Goal: Task Accomplishment & Management: Complete application form

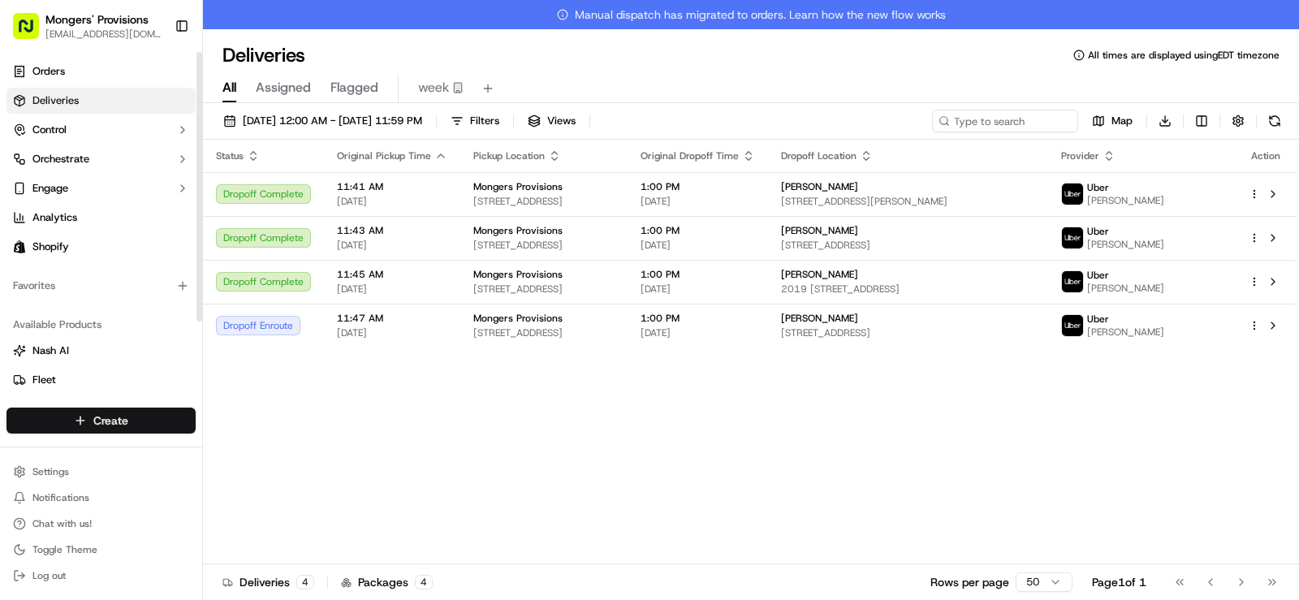
click at [93, 421] on html "Mongers' Provisions [EMAIL_ADDRESS][DOMAIN_NAME] Toggle Sidebar Orders Deliveri…" at bounding box center [649, 300] width 1299 height 600
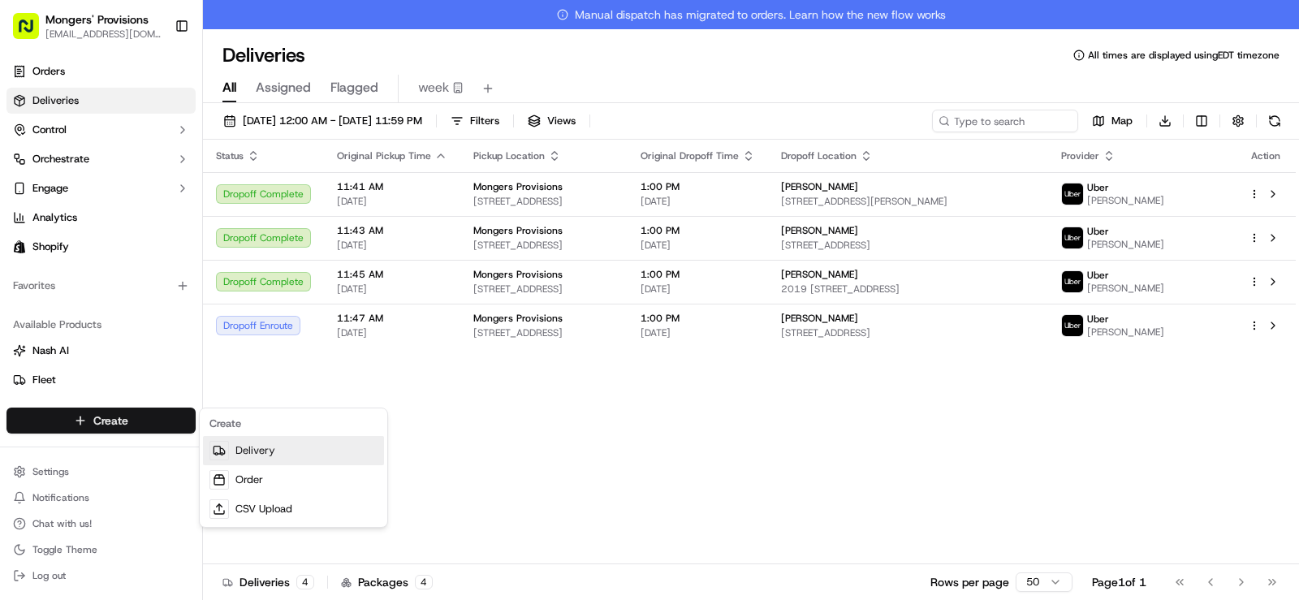
click at [270, 445] on link "Delivery" at bounding box center [293, 450] width 181 height 29
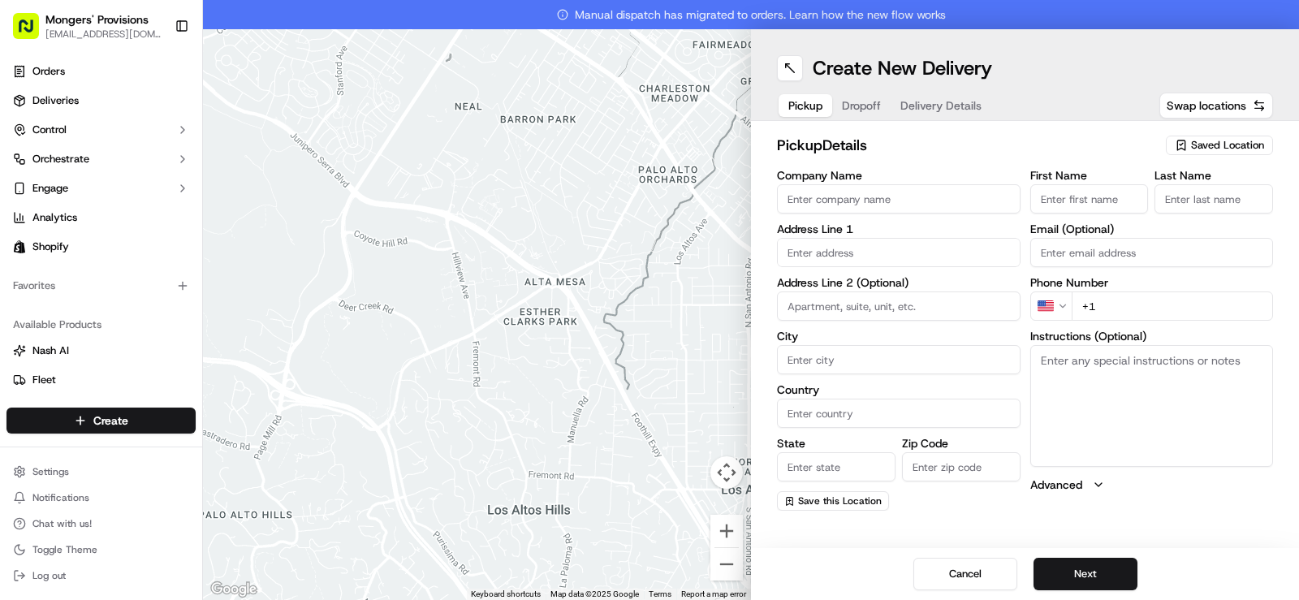
click at [1202, 144] on span "Saved Location" at bounding box center [1227, 145] width 73 height 15
click at [1169, 209] on span "Mongers Provisions" at bounding box center [1192, 206] width 200 height 15
type input "Mongers Provisions"
type input "[STREET_ADDRESS]"
type input "Berkley"
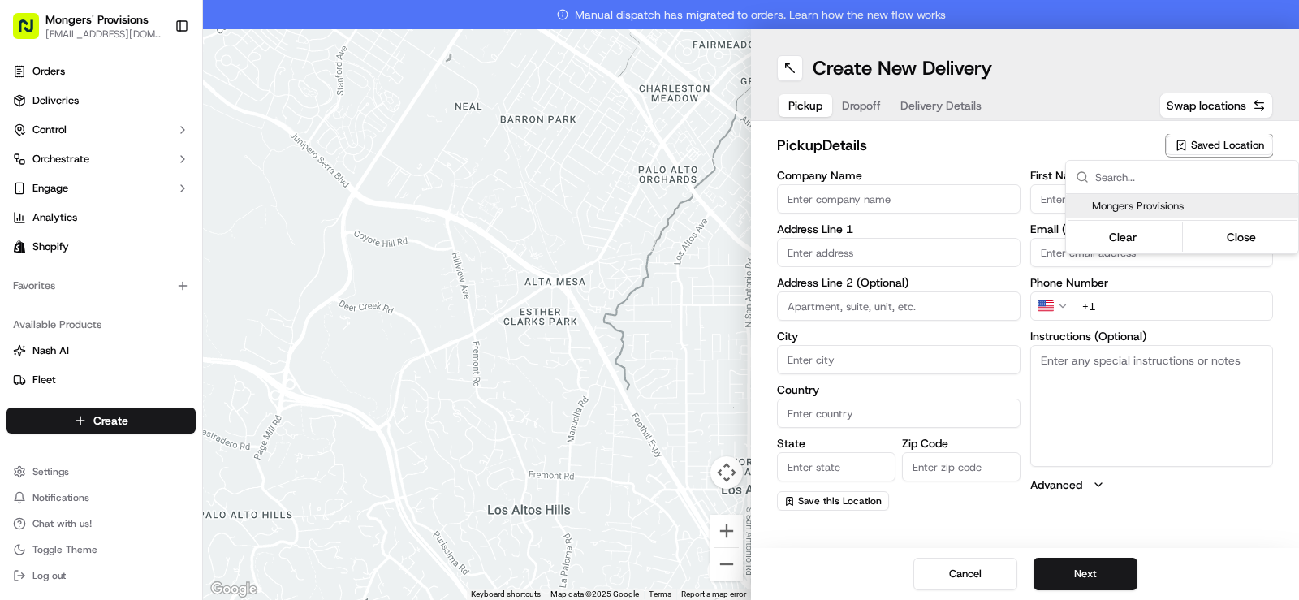
type input "US"
type input "MI"
type input "48072"
type input "[PERSON_NAME]"
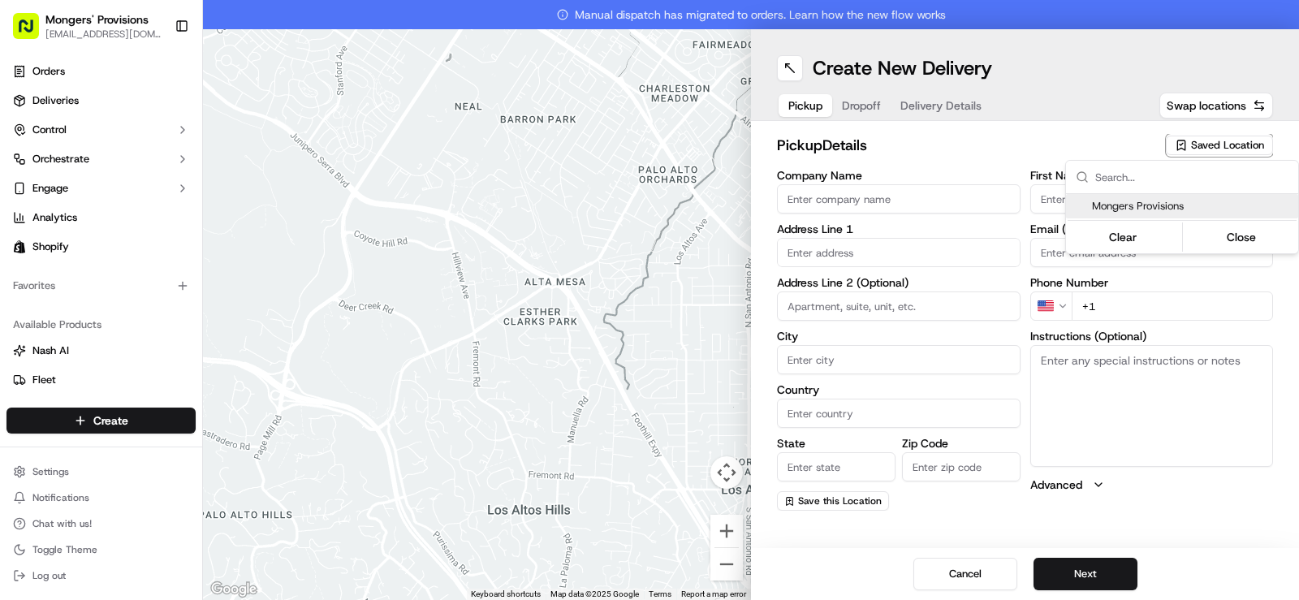
type input "[EMAIL_ADDRESS][DOMAIN_NAME]"
type input "[PHONE_NUMBER]"
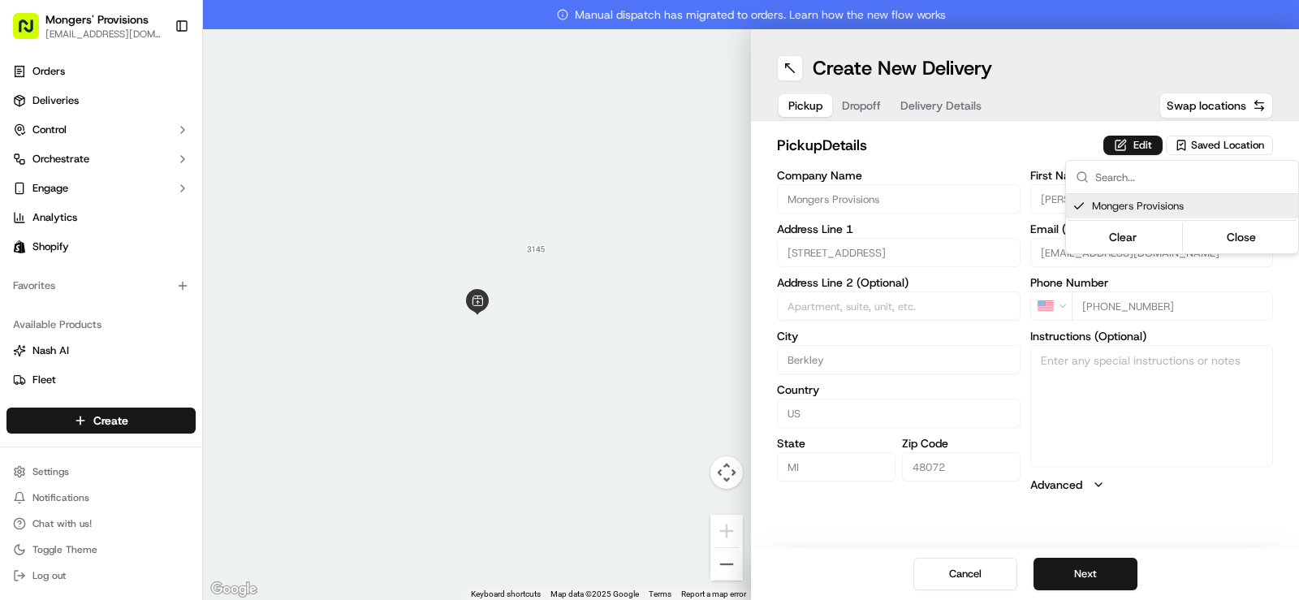
click at [1052, 79] on html "Mongers' Provisions [EMAIL_ADDRESS][DOMAIN_NAME] Toggle Sidebar Orders Deliveri…" at bounding box center [649, 300] width 1299 height 600
click at [1092, 572] on button "Next" at bounding box center [1086, 574] width 104 height 32
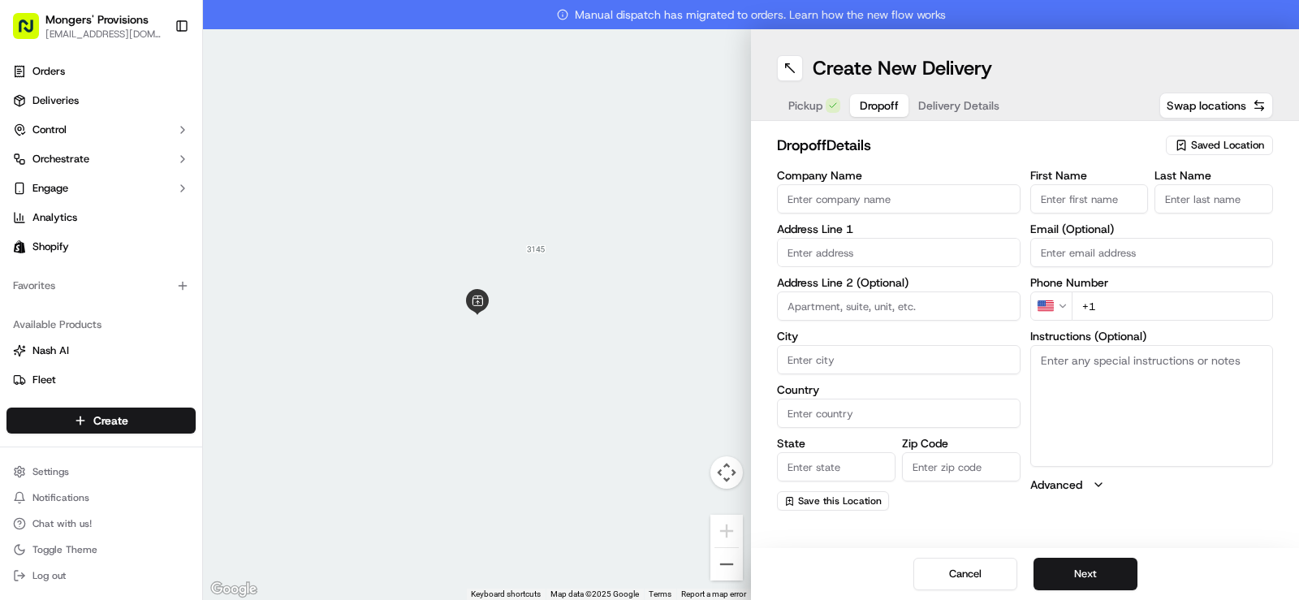
click at [1073, 197] on input "First Name" at bounding box center [1089, 198] width 119 height 29
type input "[PERSON_NAME]"
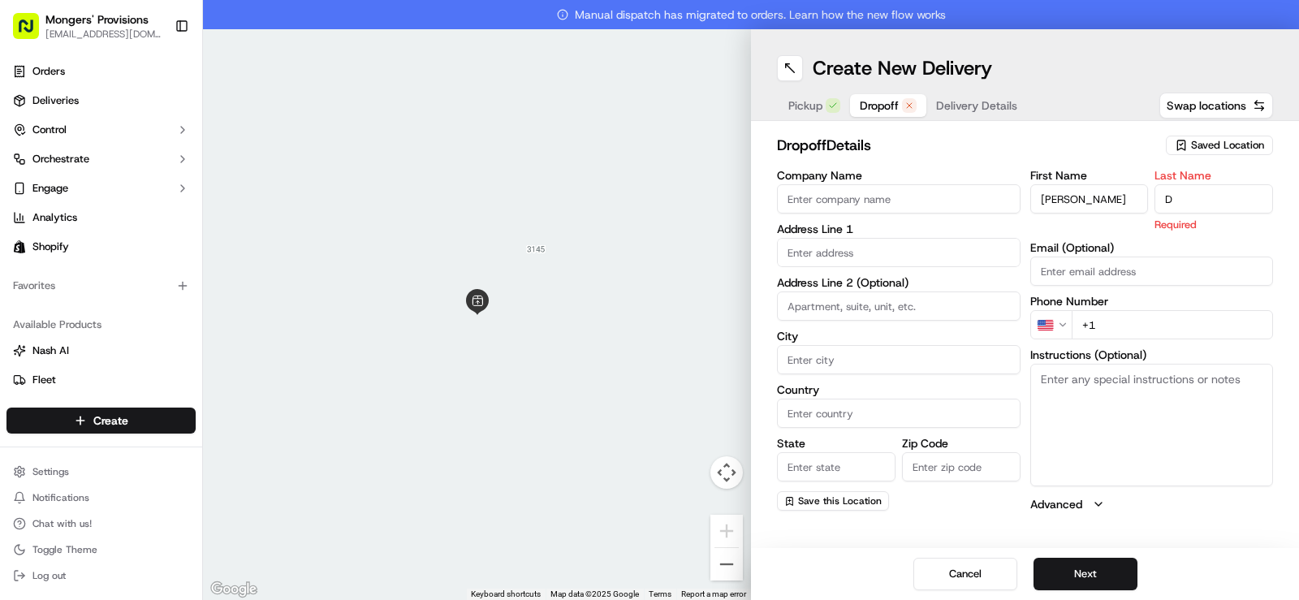
type input "D'Angelo"
click at [1116, 319] on input "+1" at bounding box center [1173, 324] width 202 height 29
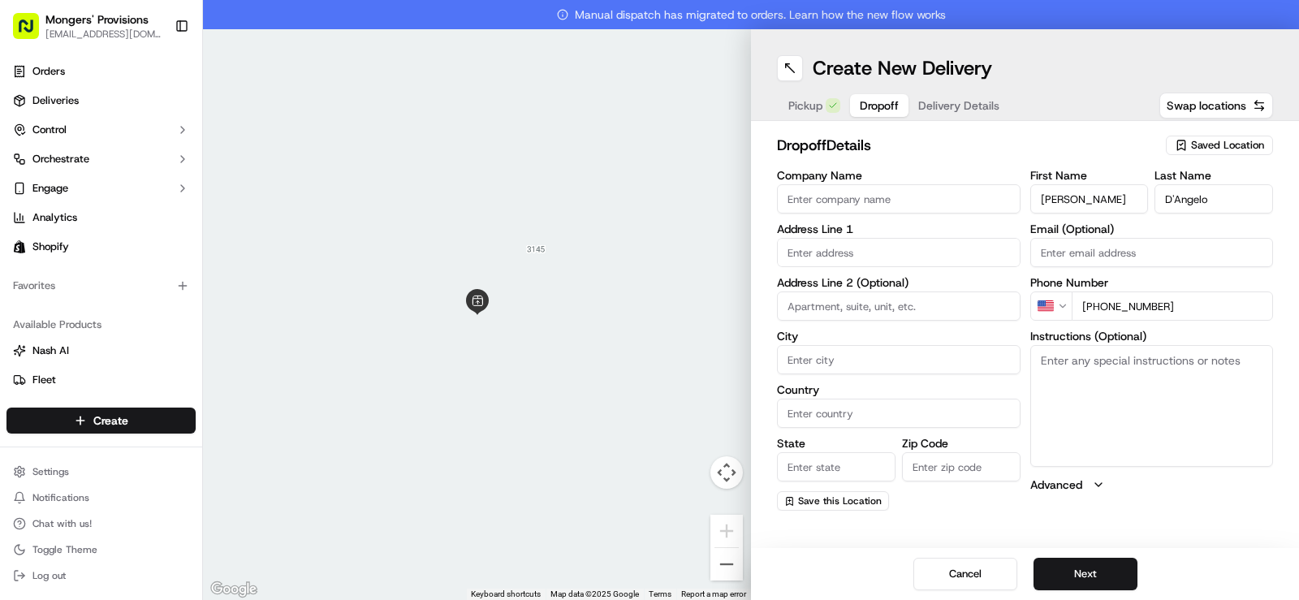
type input "[PHONE_NUMBER]"
click at [1235, 515] on div "dropoff Details Saved Location Company Name Address Line 1 Address Line 2 (Opti…" at bounding box center [1025, 322] width 548 height 403
click at [827, 258] on input "text" at bounding box center [899, 252] width 244 height 29
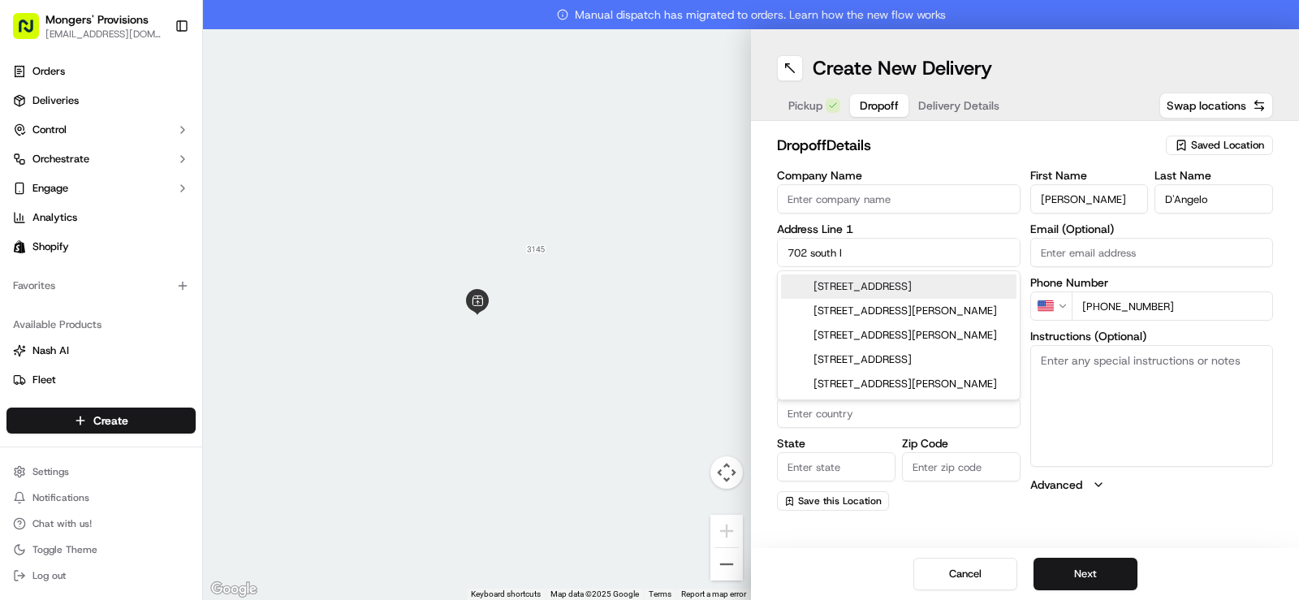
click at [845, 287] on div "[STREET_ADDRESS]" at bounding box center [898, 286] width 235 height 24
type input "[STREET_ADDRESS]"
type input "Royal Oak"
type input "[GEOGRAPHIC_DATA]"
type input "MI"
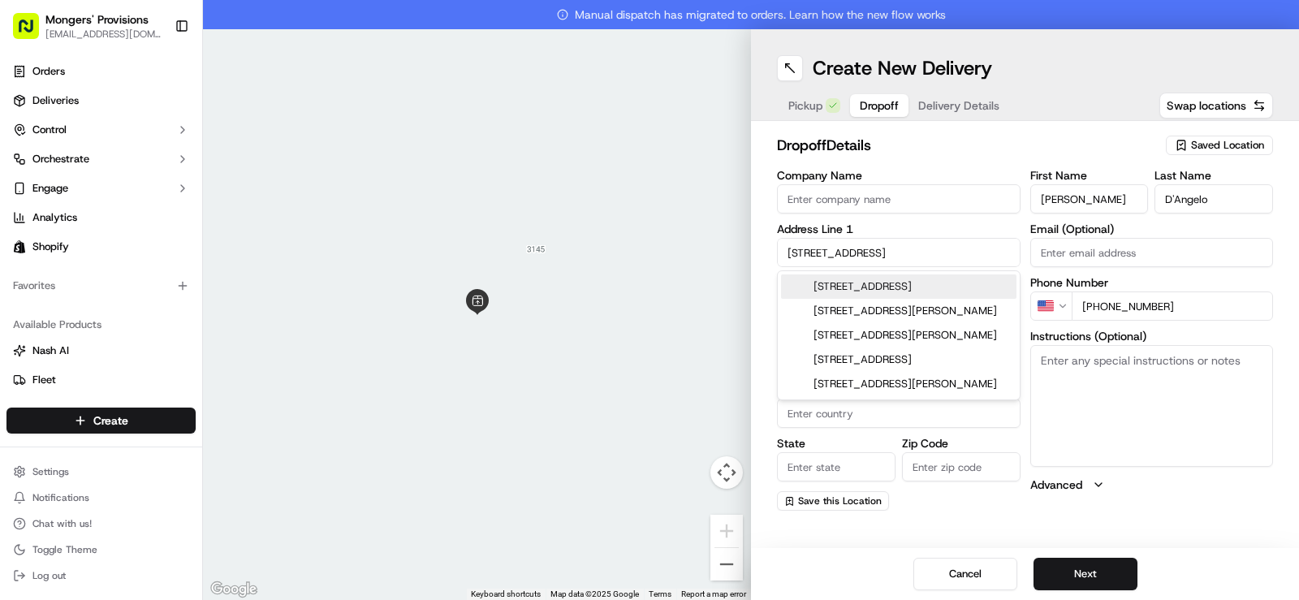
type input "48067"
type input "[STREET_ADDRESS]"
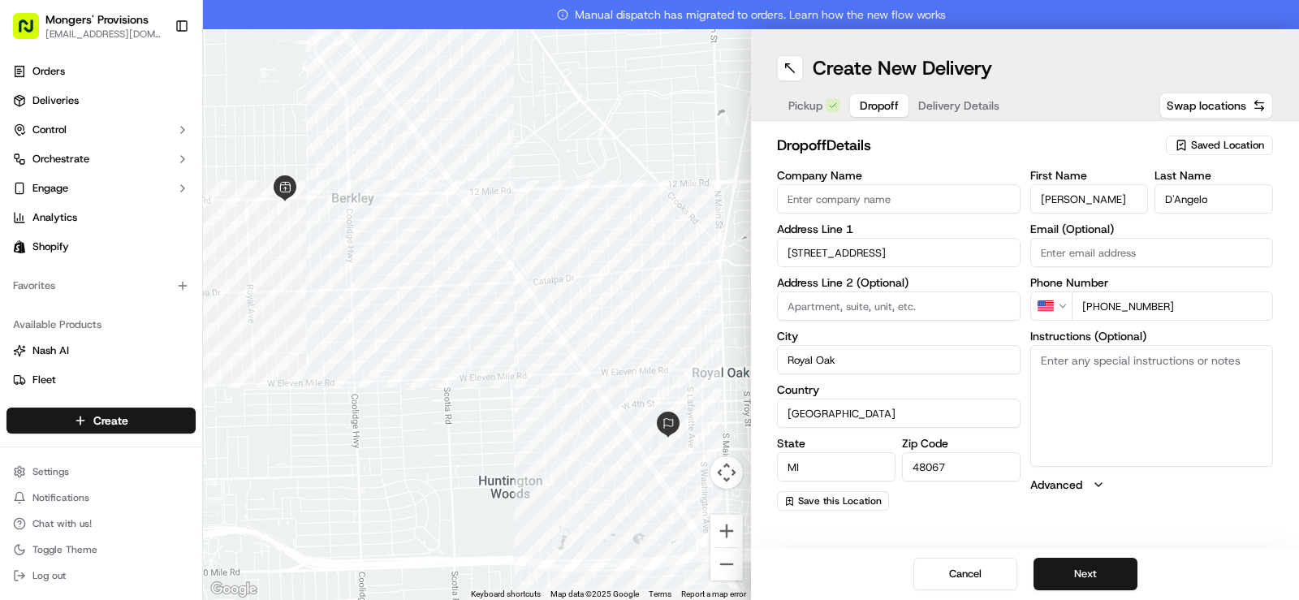
click at [1142, 501] on div "First Name [PERSON_NAME] Last Name [PERSON_NAME] Email (Optional) Phone Number …" at bounding box center [1152, 340] width 244 height 341
click at [1090, 576] on button "Next" at bounding box center [1086, 574] width 104 height 32
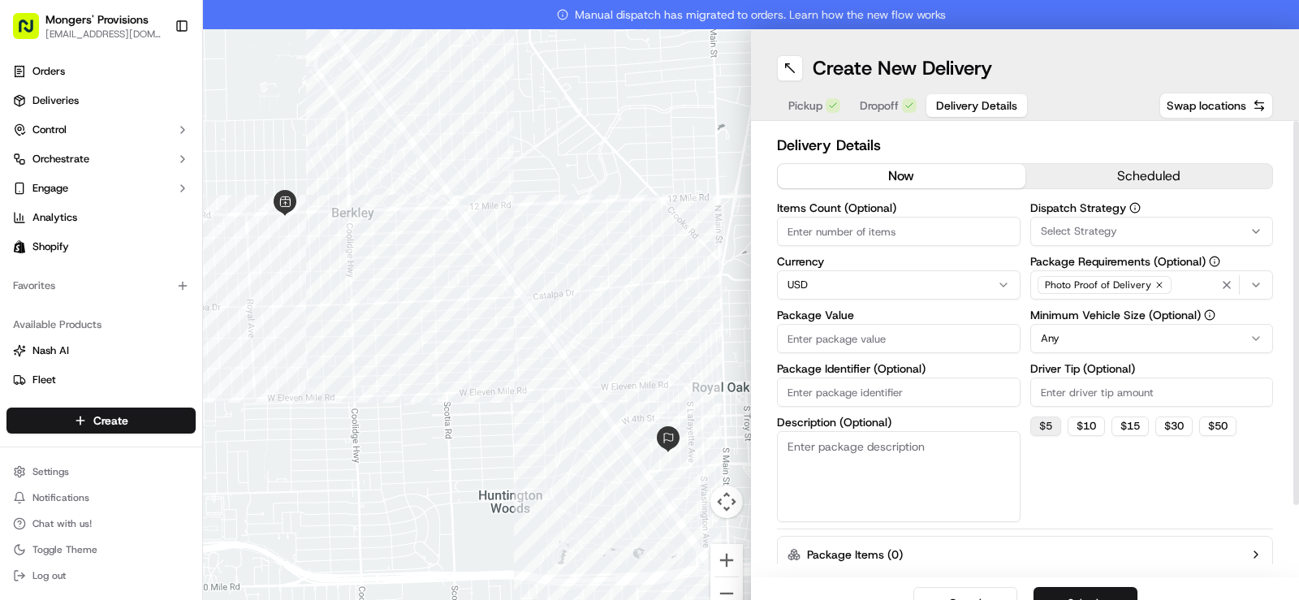
click at [1042, 427] on button "$ 5" at bounding box center [1045, 426] width 31 height 19
type input "5"
click at [855, 338] on input "Package Value" at bounding box center [899, 338] width 244 height 29
type input "100"
click at [1074, 483] on div "Dispatch Strategy Select Strategy Package Requirements (Optional) Photo Proof o…" at bounding box center [1152, 362] width 244 height 320
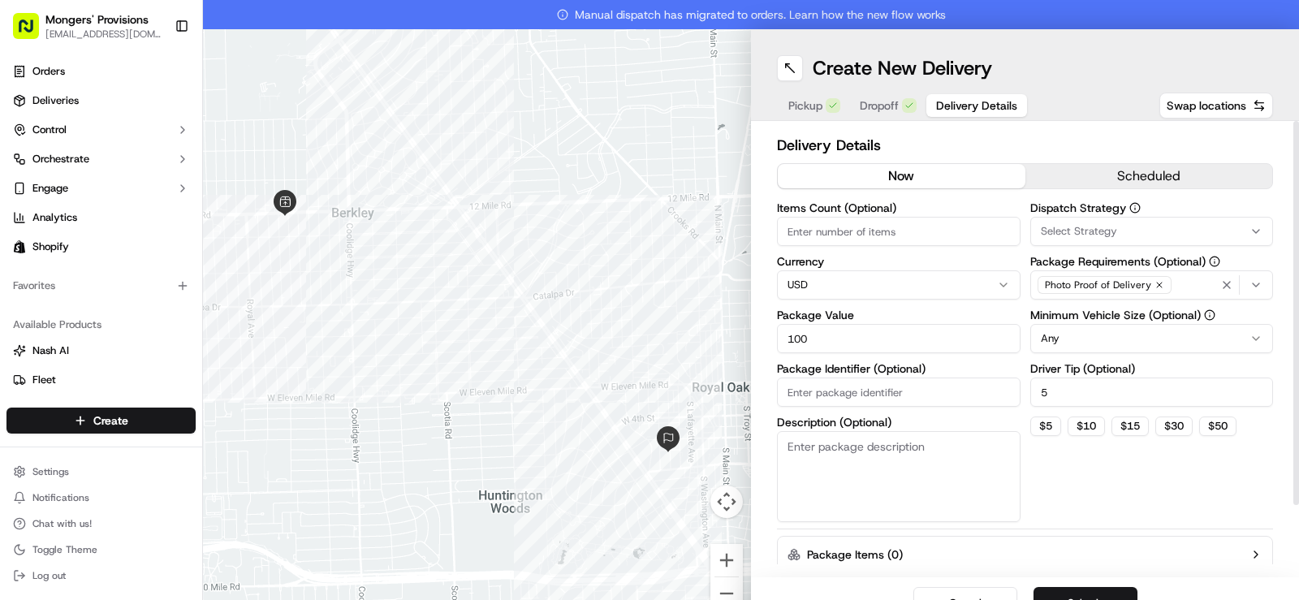
click at [1082, 483] on div "Dispatch Strategy Select Strategy Package Requirements (Optional) Photo Proof o…" at bounding box center [1152, 362] width 244 height 320
click at [1086, 334] on html "Mongers' Provisions [EMAIL_ADDRESS][DOMAIN_NAME] Toggle Sidebar Orders Deliveri…" at bounding box center [649, 300] width 1299 height 600
click at [1076, 458] on div "Dispatch Strategy Select Strategy Package Requirements (Optional) Photo Proof o…" at bounding box center [1152, 362] width 244 height 320
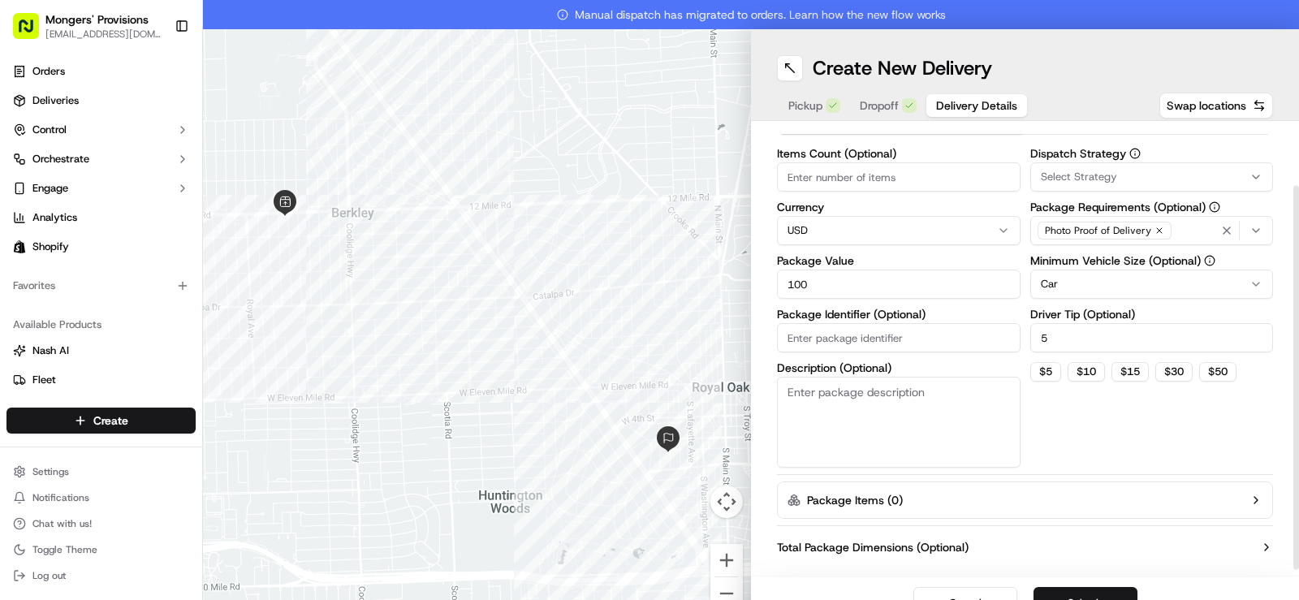
scroll to position [81, 0]
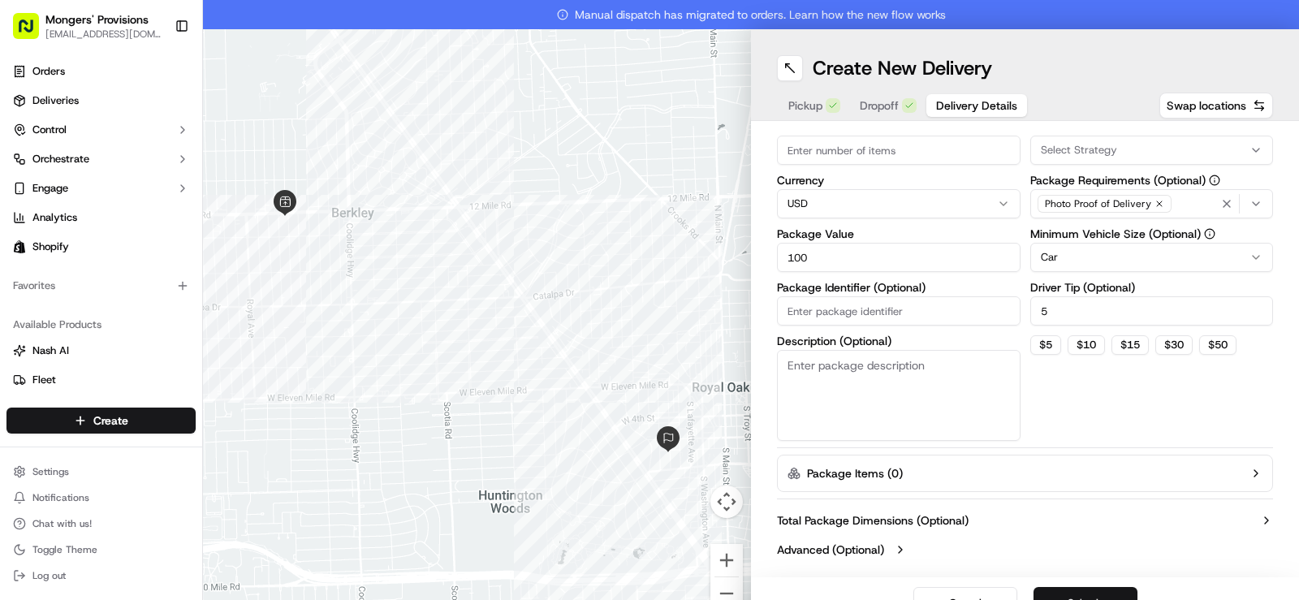
click at [1090, 594] on button "Submit" at bounding box center [1086, 603] width 104 height 32
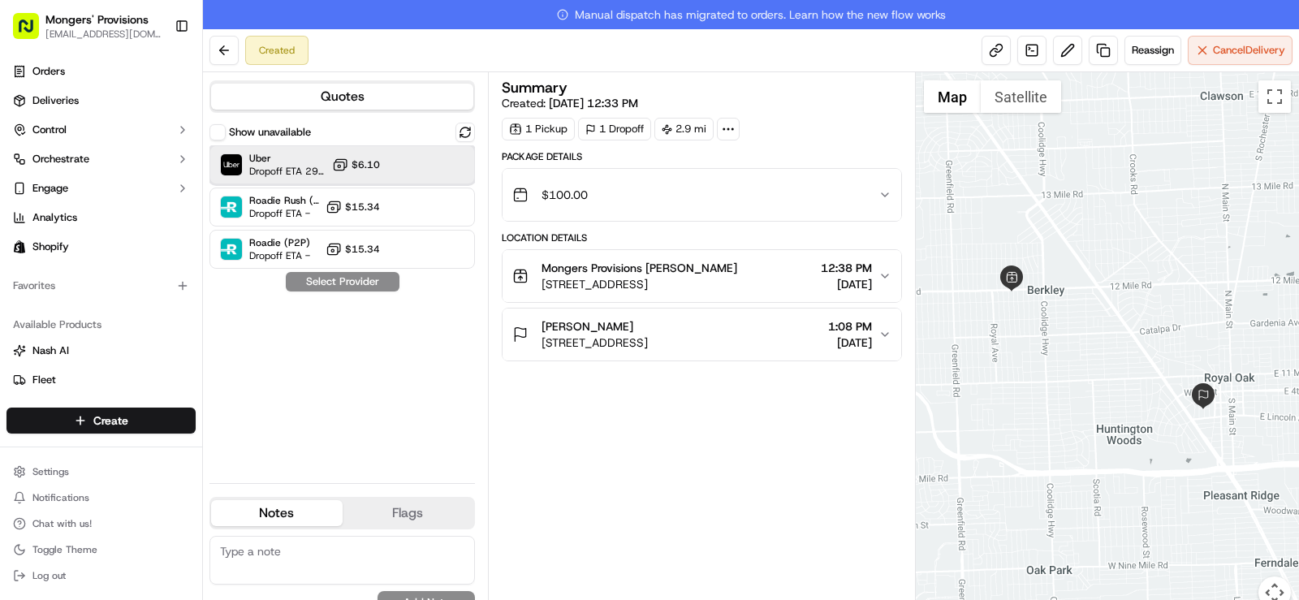
click at [426, 171] on div at bounding box center [425, 164] width 19 height 19
click at [344, 282] on button "Assign Provider" at bounding box center [342, 281] width 115 height 19
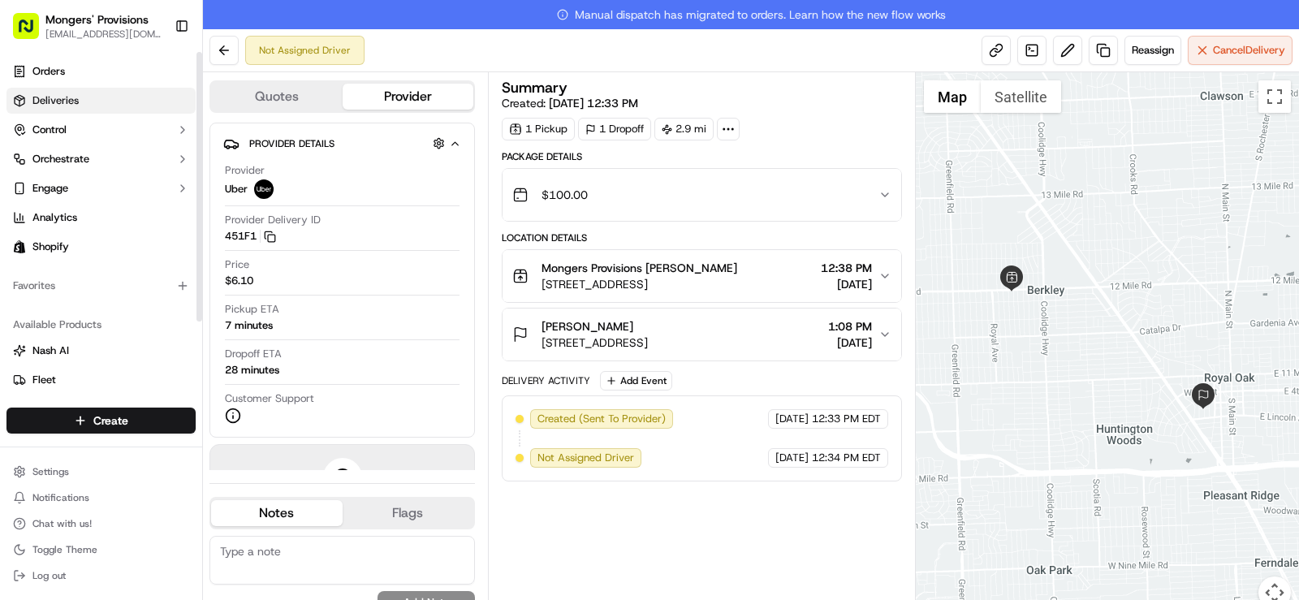
click at [82, 104] on link "Deliveries" at bounding box center [100, 101] width 189 height 26
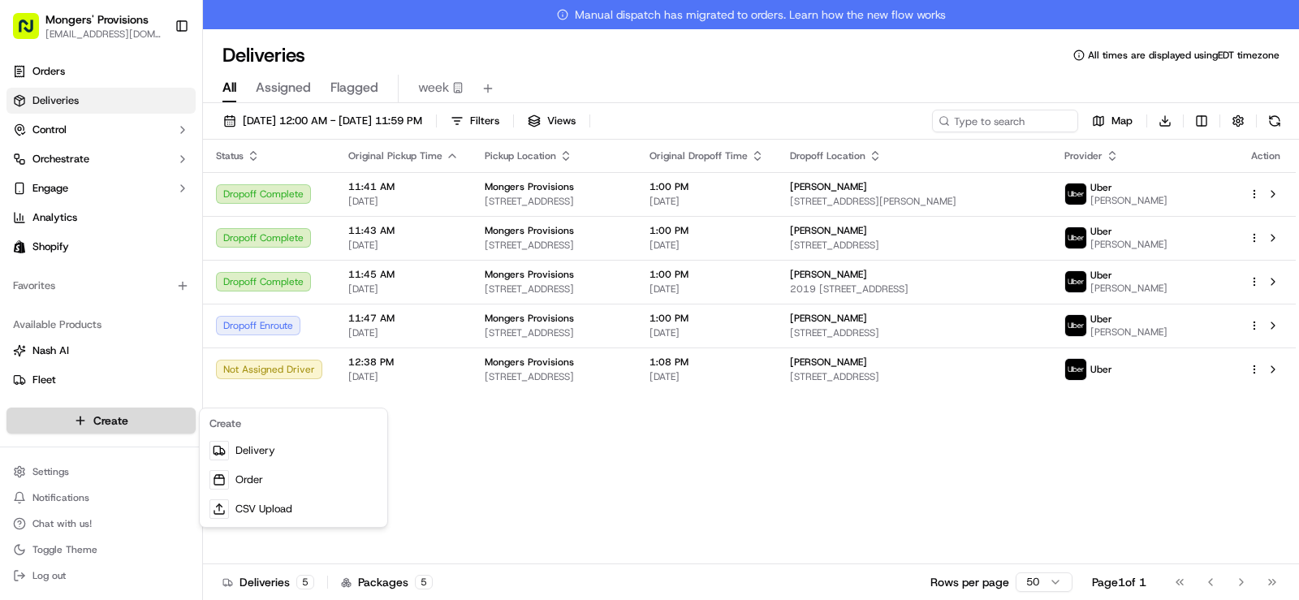
click at [108, 422] on html "Mongers' Provisions [EMAIL_ADDRESS][DOMAIN_NAME] Toggle Sidebar Orders Deliveri…" at bounding box center [649, 300] width 1299 height 600
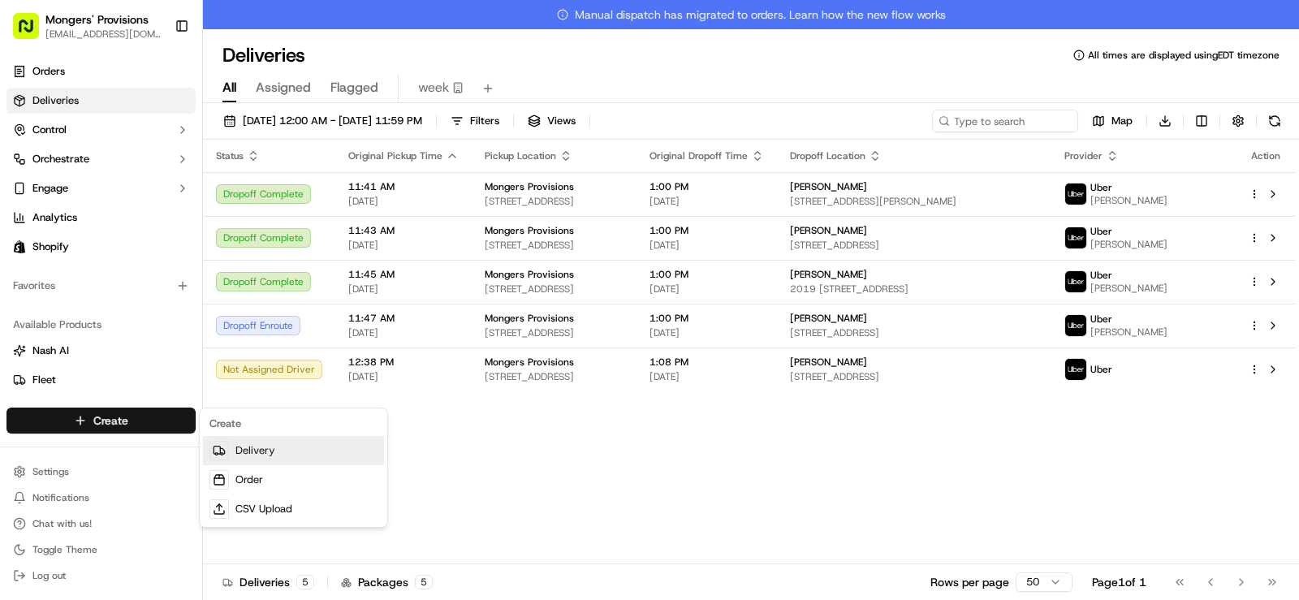
click at [270, 446] on link "Delivery" at bounding box center [293, 450] width 181 height 29
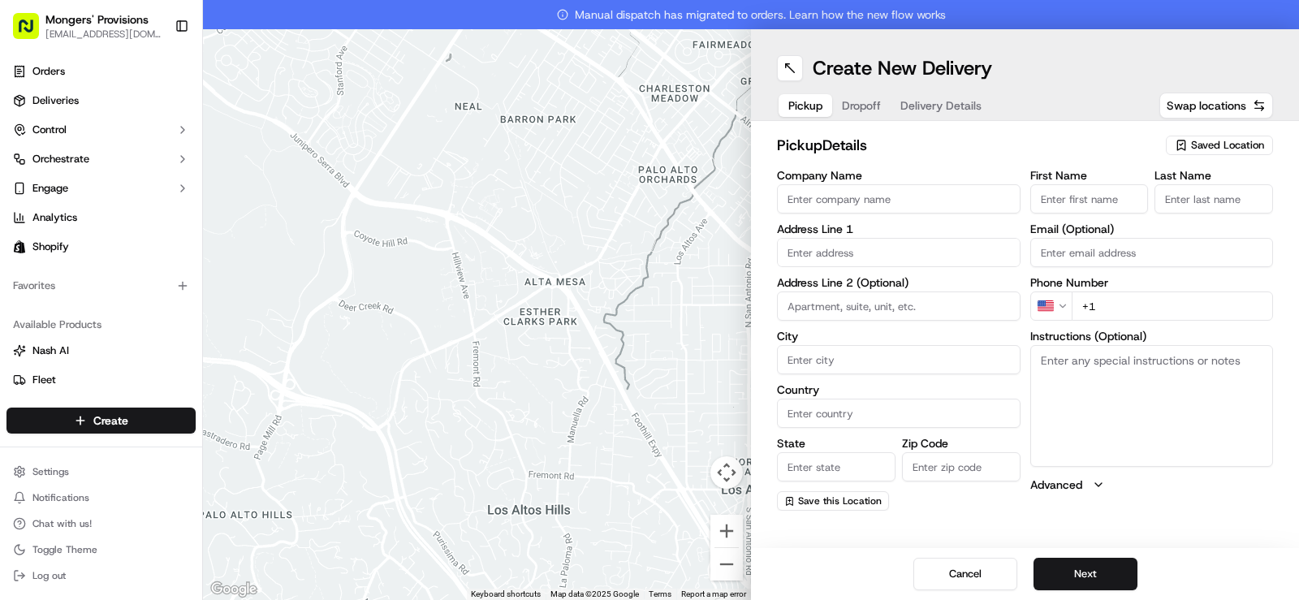
click at [1237, 148] on span "Saved Location" at bounding box center [1227, 145] width 73 height 15
click at [1145, 201] on span "Mongers Provisions" at bounding box center [1192, 206] width 200 height 15
type input "Mongers Provisions"
type input "[STREET_ADDRESS]"
type input "Berkley"
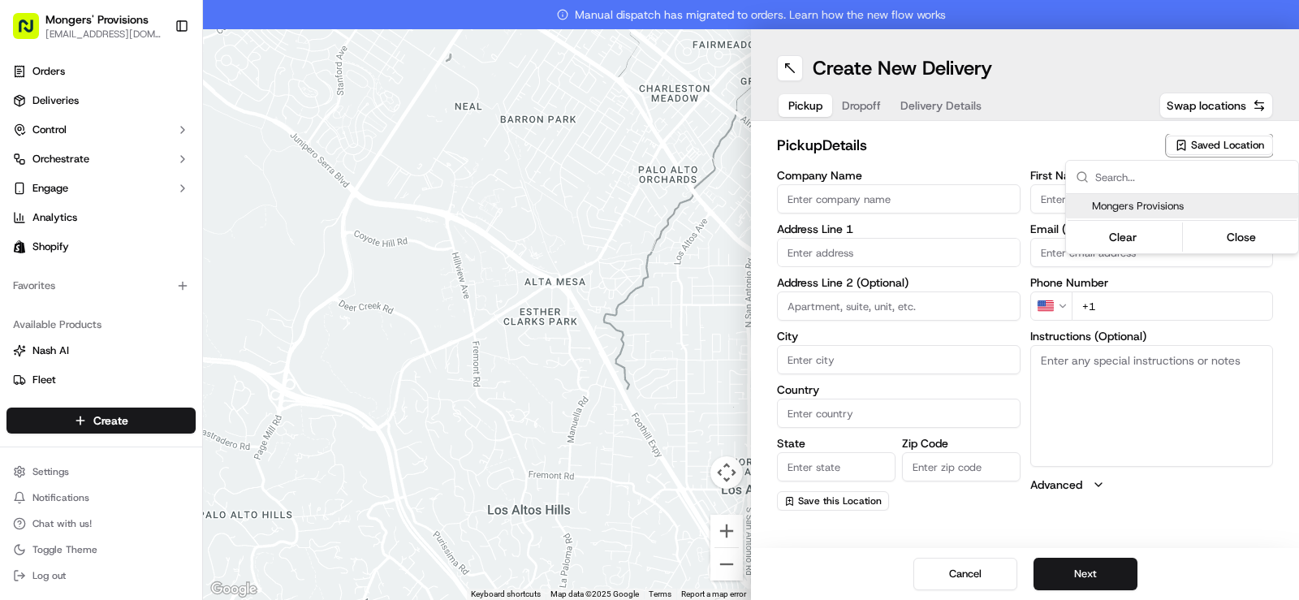
type input "US"
type input "MI"
type input "48072"
type input "[PERSON_NAME]"
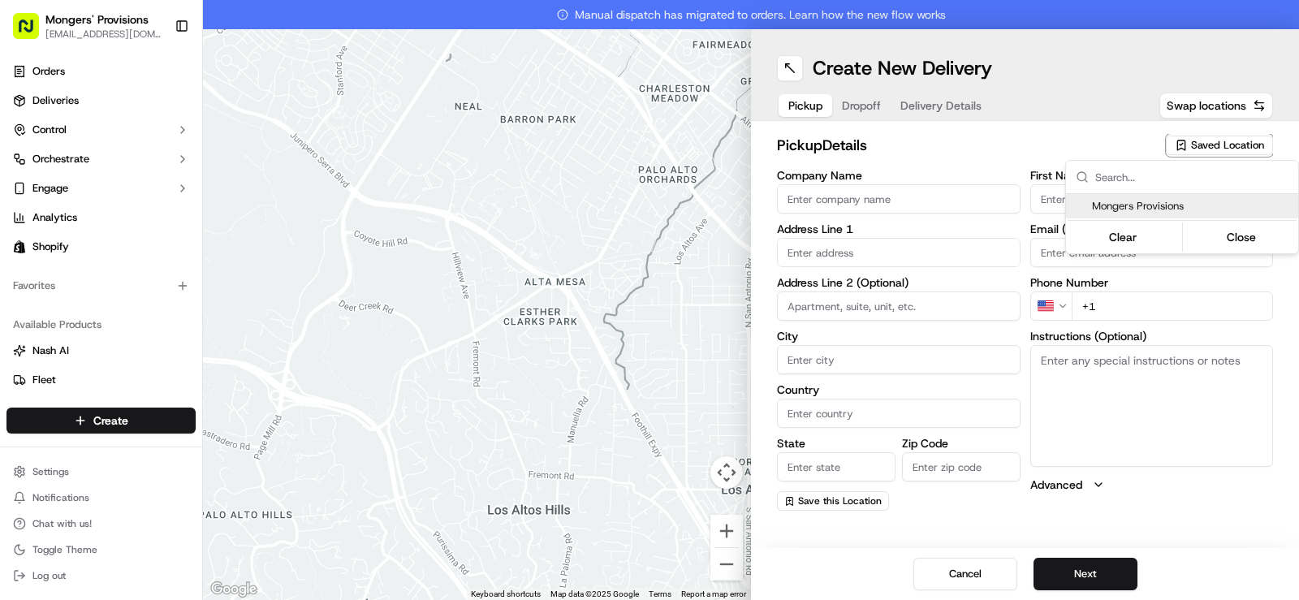
type input "[EMAIL_ADDRESS][DOMAIN_NAME]"
type input "[PHONE_NUMBER]"
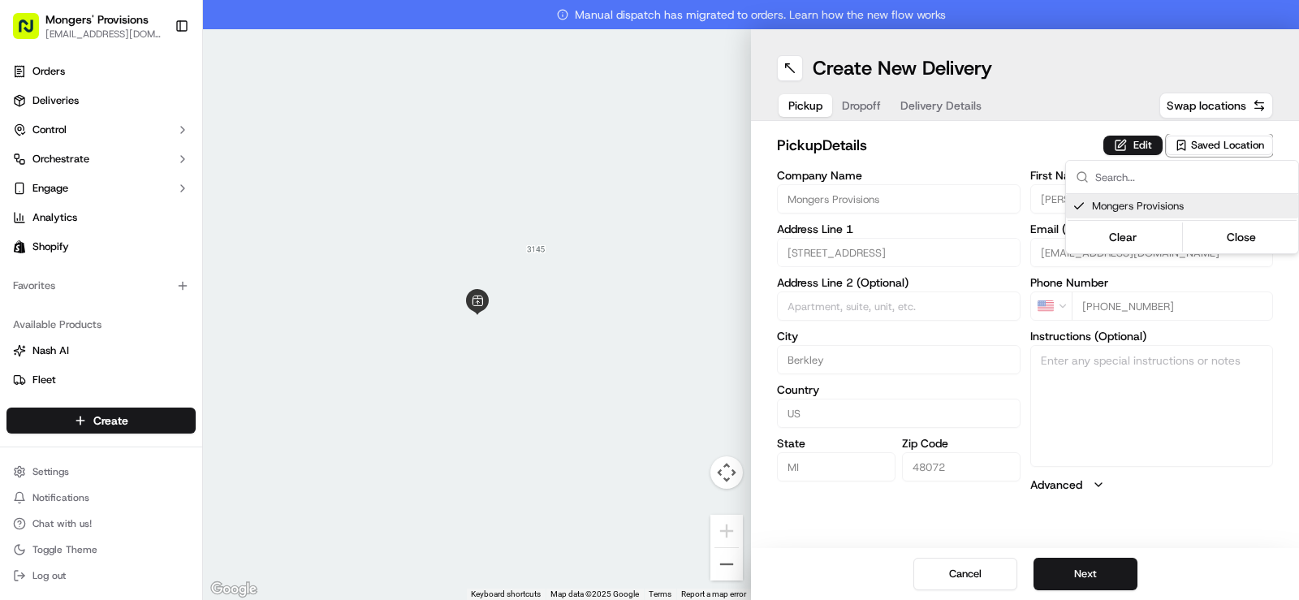
click at [1203, 469] on html "Mongers' Provisions [EMAIL_ADDRESS][DOMAIN_NAME] Toggle Sidebar Orders Deliveri…" at bounding box center [649, 300] width 1299 height 600
click at [1097, 577] on button "Next" at bounding box center [1086, 574] width 104 height 32
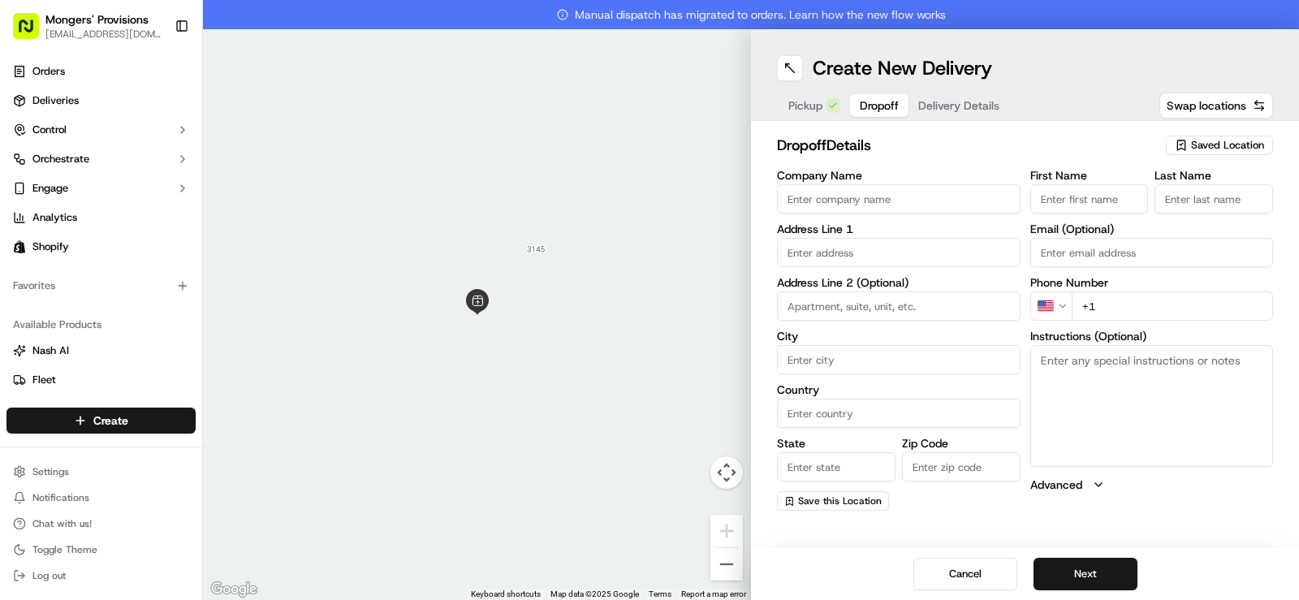
click at [1082, 198] on input "First Name" at bounding box center [1089, 198] width 119 height 29
type input "[PERSON_NAME]"
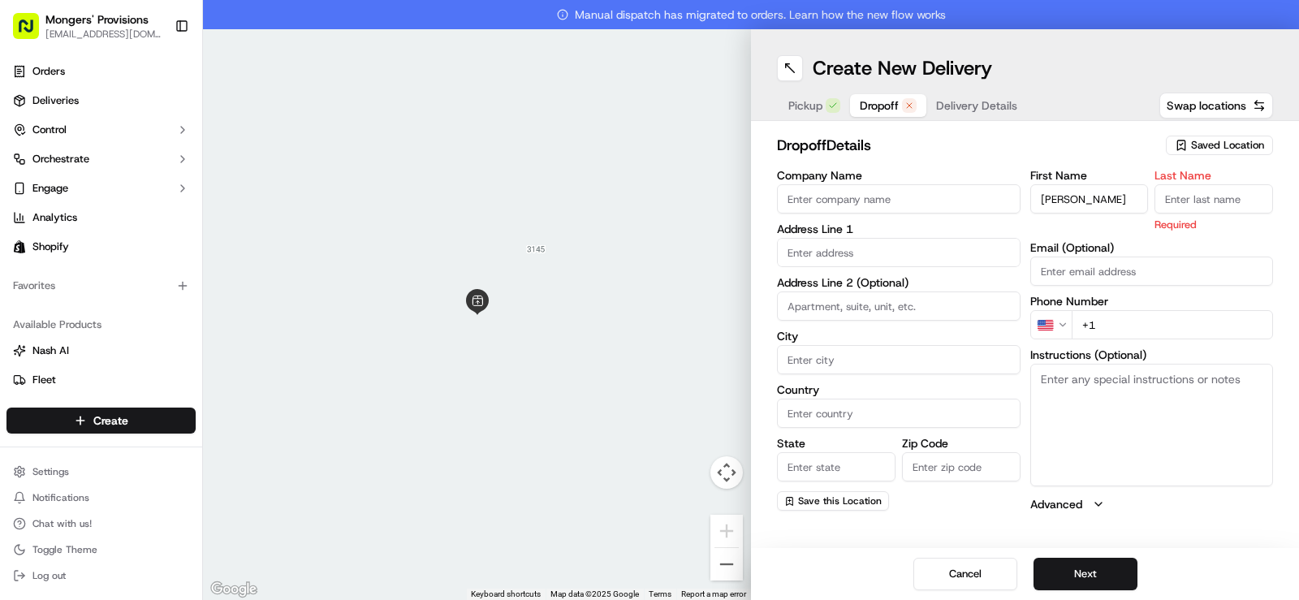
click at [1195, 205] on input "Last Name" at bounding box center [1214, 198] width 119 height 29
type input "[PERSON_NAME]"
click at [1111, 322] on div "First Name [PERSON_NAME] Name [PERSON_NAME] Required Email (Optional) Phone Num…" at bounding box center [1152, 341] width 244 height 343
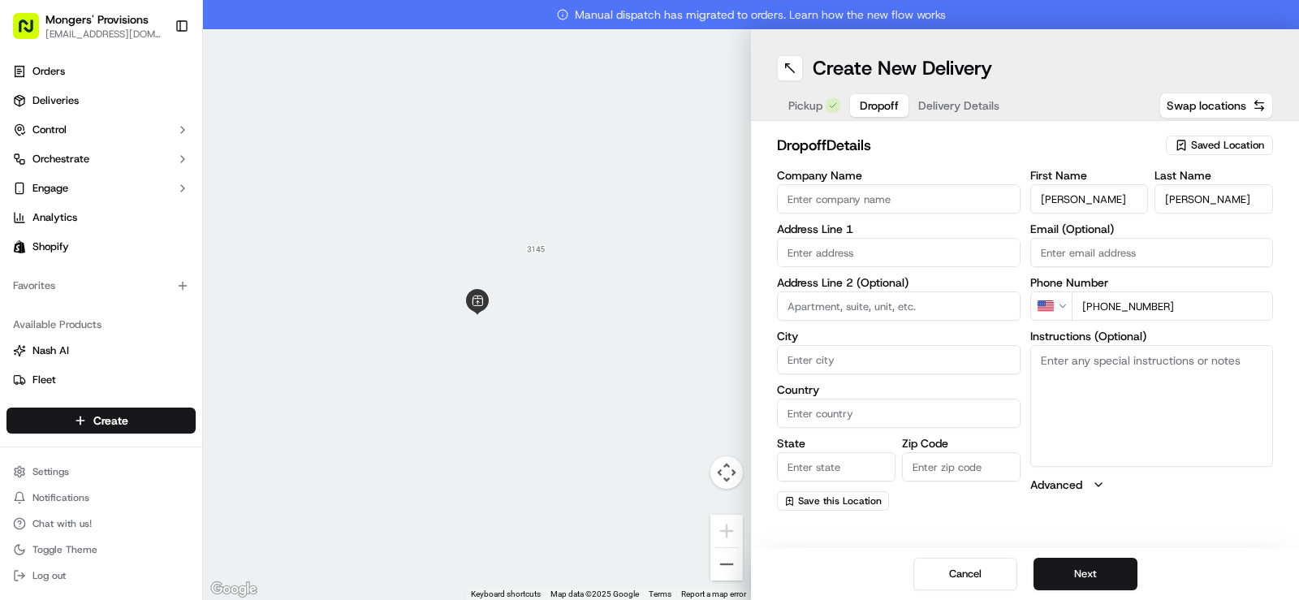
type input "[PHONE_NUMBER]"
click at [1204, 511] on div "dropoff Details Saved Location Company Name Address Line 1 Address Line 2 (Opti…" at bounding box center [1025, 322] width 548 height 403
click at [831, 253] on input "text" at bounding box center [899, 252] width 244 height 29
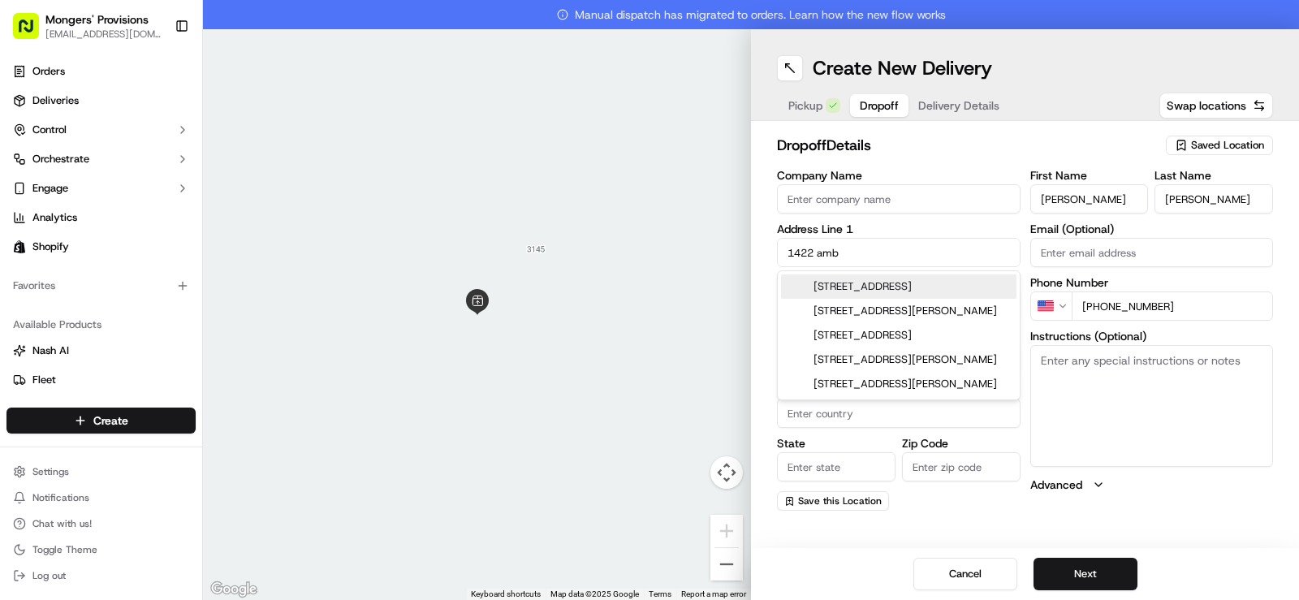
click at [891, 293] on div "[STREET_ADDRESS]" at bounding box center [898, 286] width 235 height 24
type input "[STREET_ADDRESS]"
type input "[GEOGRAPHIC_DATA]"
type input "MI"
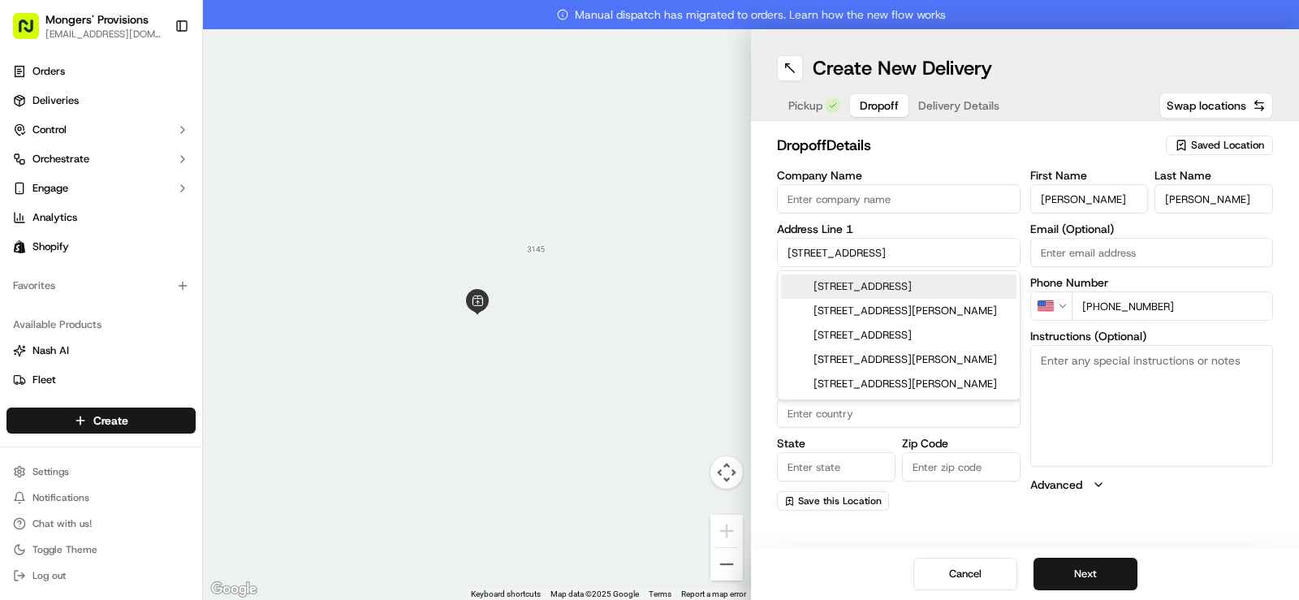
type input "48127"
type input "[STREET_ADDRESS]"
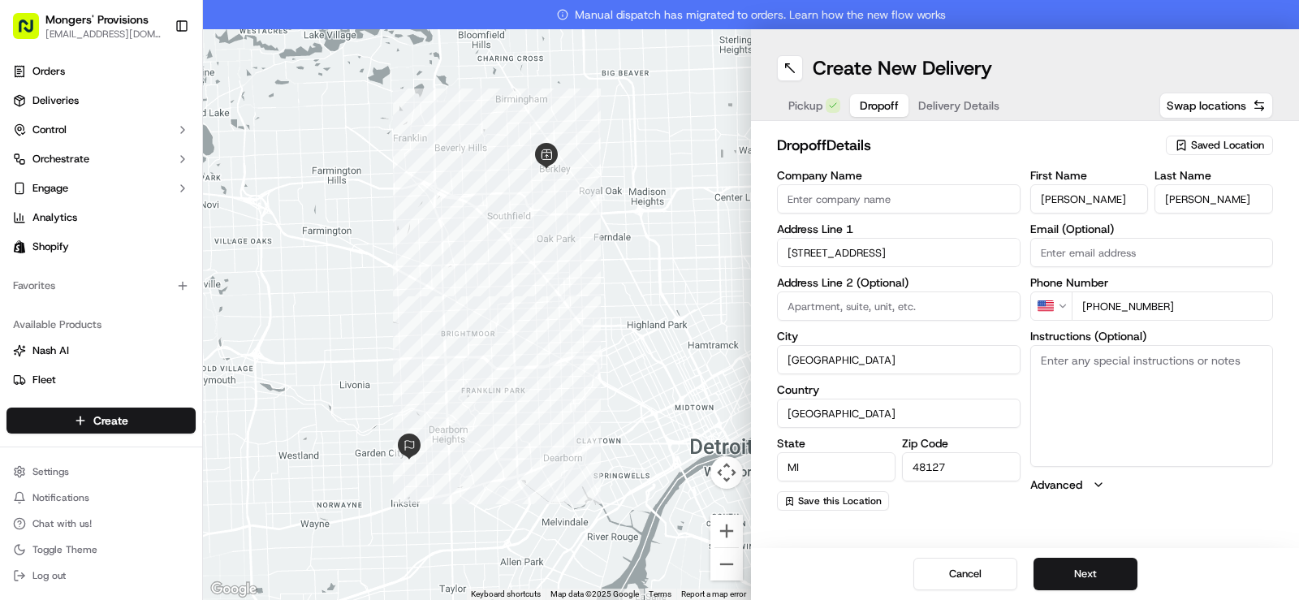
click at [1185, 516] on div "dropoff Details Saved Location Company Name Address Line [GEOGRAPHIC_DATA][STRE…" at bounding box center [1025, 322] width 548 height 403
click at [1096, 573] on button "Next" at bounding box center [1086, 574] width 104 height 32
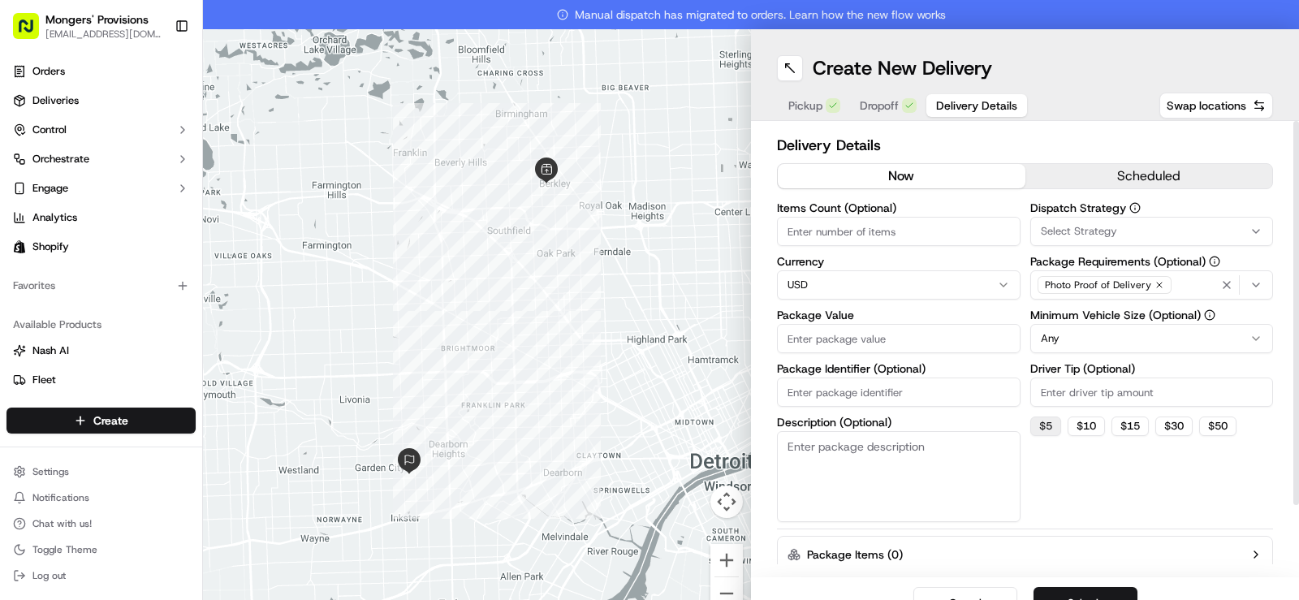
click at [1036, 425] on button "$ 5" at bounding box center [1045, 426] width 31 height 19
type input "5"
click at [870, 341] on input "Package Value" at bounding box center [899, 338] width 244 height 29
type input "100"
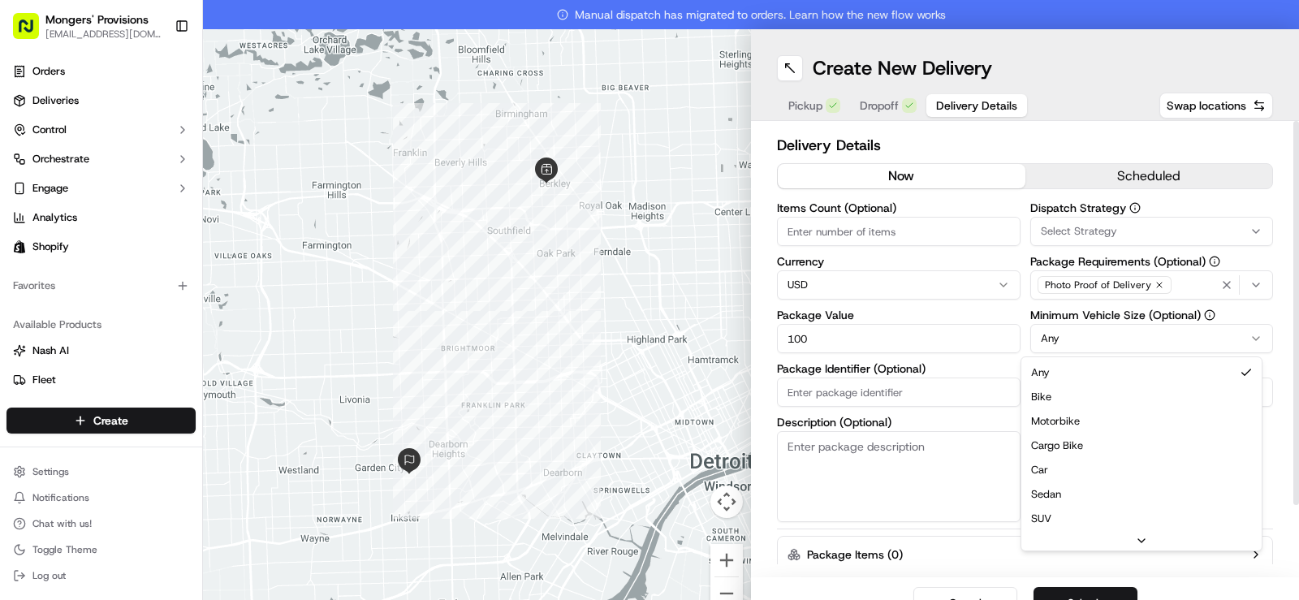
click at [1052, 341] on html "Mongers' Provisions [EMAIL_ADDRESS][DOMAIN_NAME] Toggle Sidebar Orders Deliveri…" at bounding box center [649, 300] width 1299 height 600
click at [1082, 499] on div "Dispatch Strategy Select Strategy Package Requirements (Optional) Photo Proof o…" at bounding box center [1152, 362] width 244 height 320
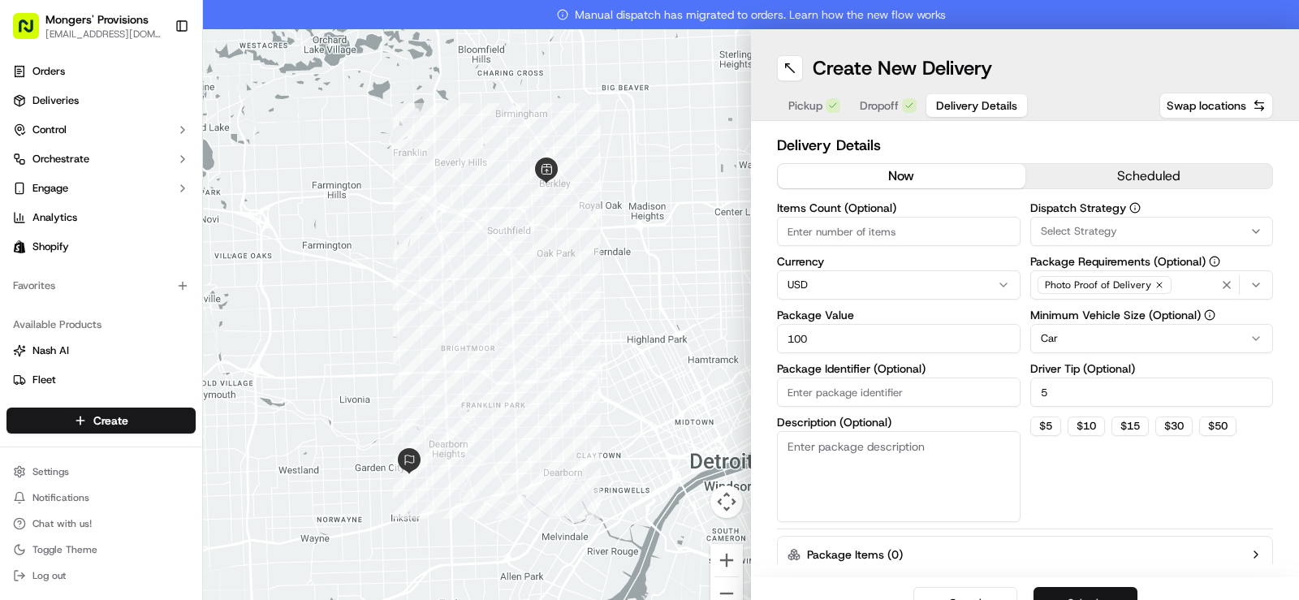
click at [1075, 595] on button "Submit" at bounding box center [1086, 603] width 104 height 32
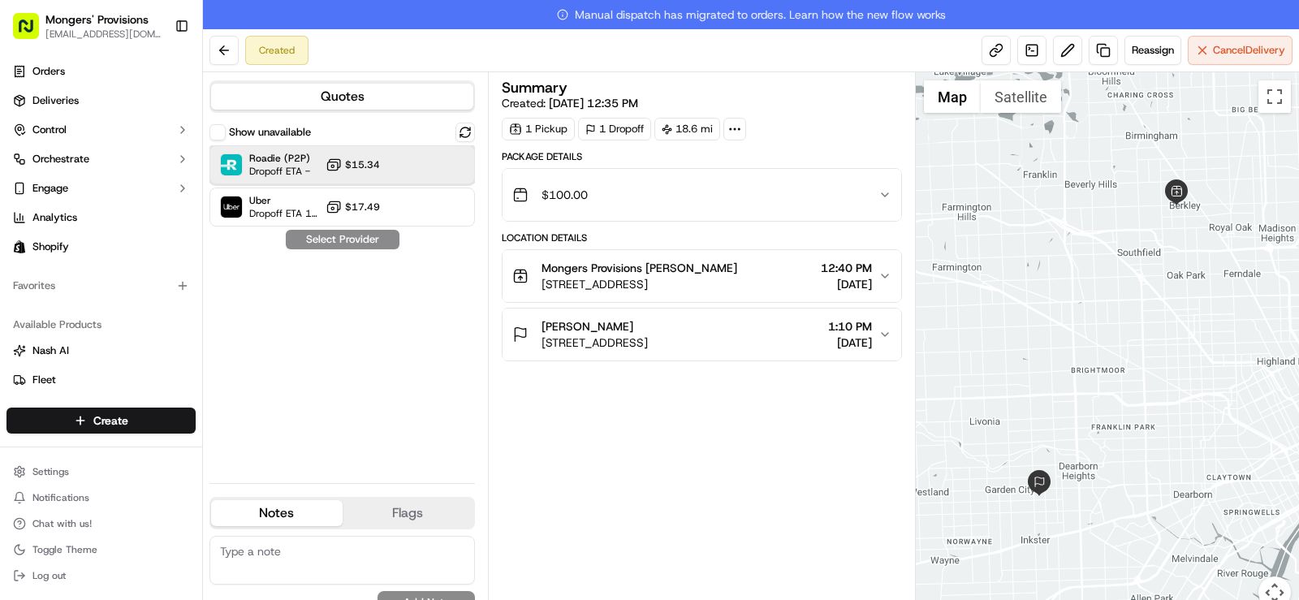
click at [417, 165] on div at bounding box center [425, 164] width 19 height 19
click at [356, 235] on button "Assign Provider" at bounding box center [342, 239] width 115 height 19
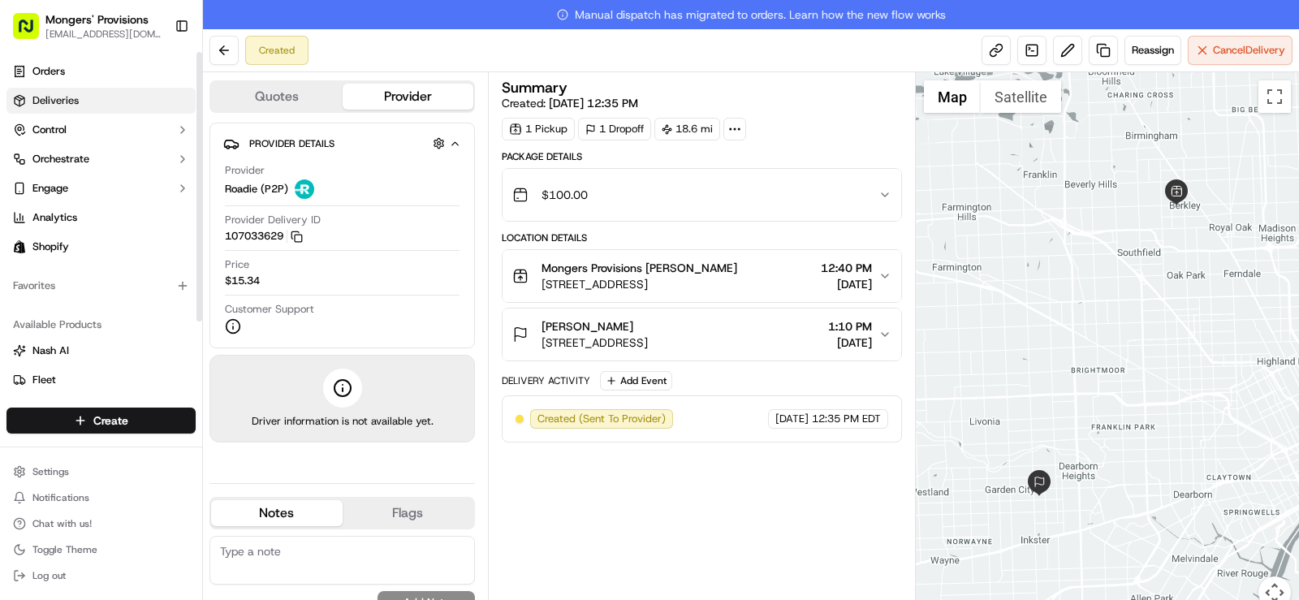
click at [74, 97] on span "Deliveries" at bounding box center [55, 100] width 46 height 15
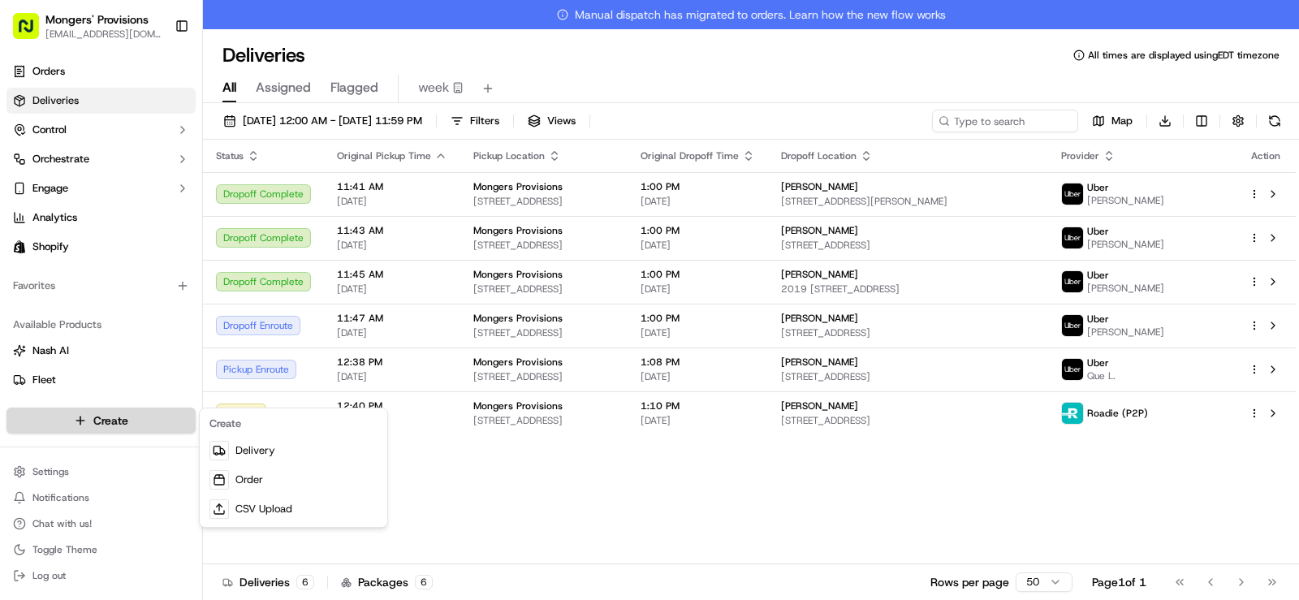
click at [93, 423] on html "Mongers' Provisions [EMAIL_ADDRESS][DOMAIN_NAME] Toggle Sidebar Orders Deliveri…" at bounding box center [649, 300] width 1299 height 600
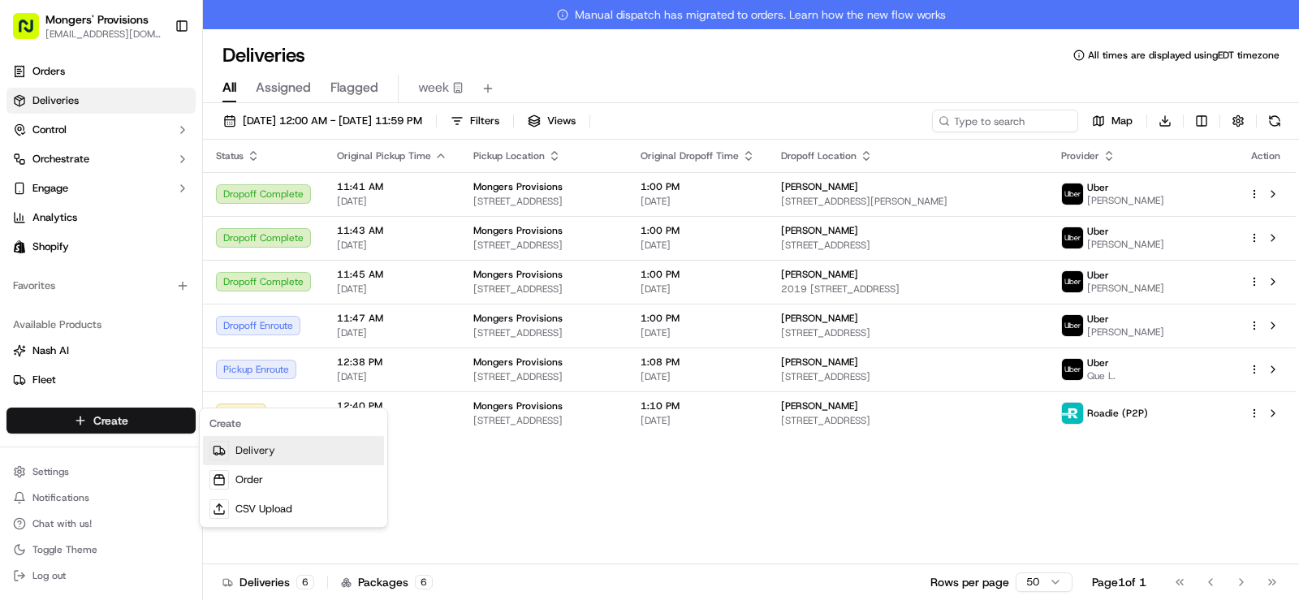
click at [261, 455] on link "Delivery" at bounding box center [293, 450] width 181 height 29
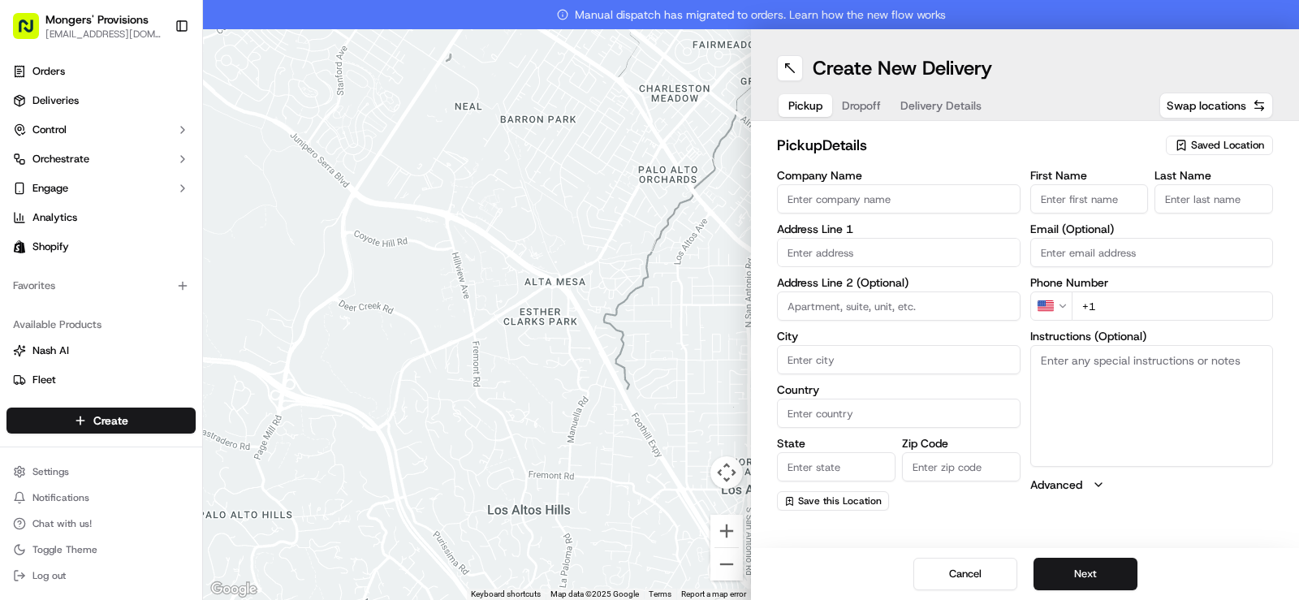
click at [1236, 151] on span "Saved Location" at bounding box center [1227, 145] width 73 height 15
click at [1207, 203] on span "Mongers Provisions" at bounding box center [1192, 206] width 200 height 15
type input "Mongers Provisions"
type input "[STREET_ADDRESS]"
type input "Berkley"
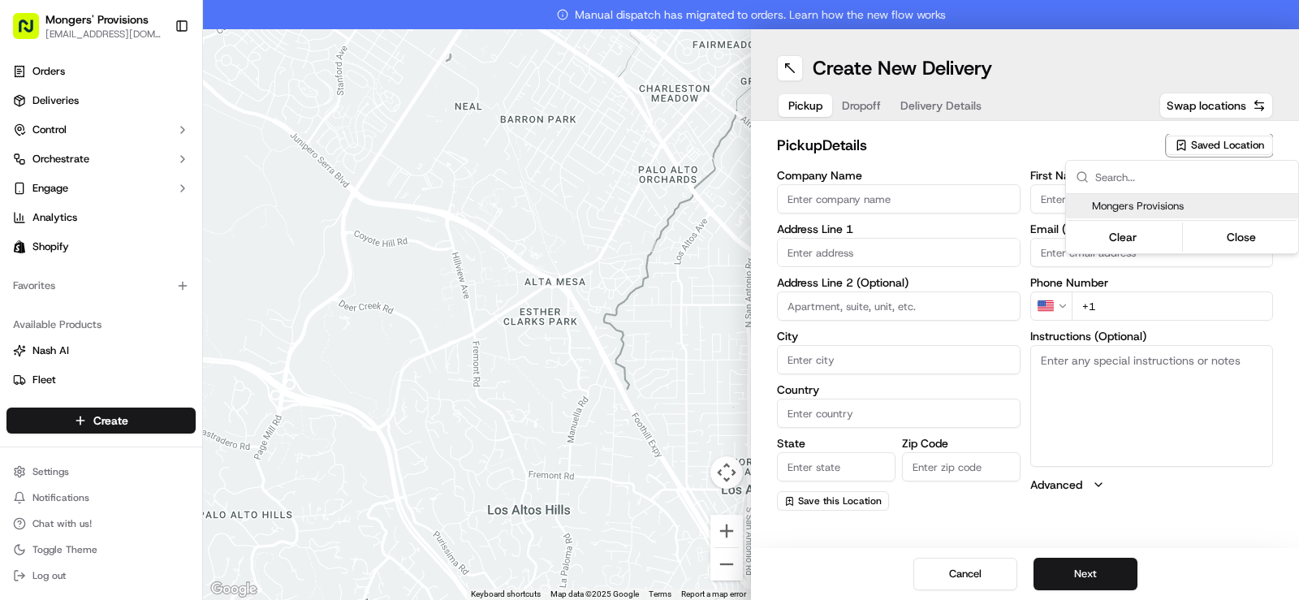
type input "US"
type input "MI"
type input "48072"
type input "[PERSON_NAME]"
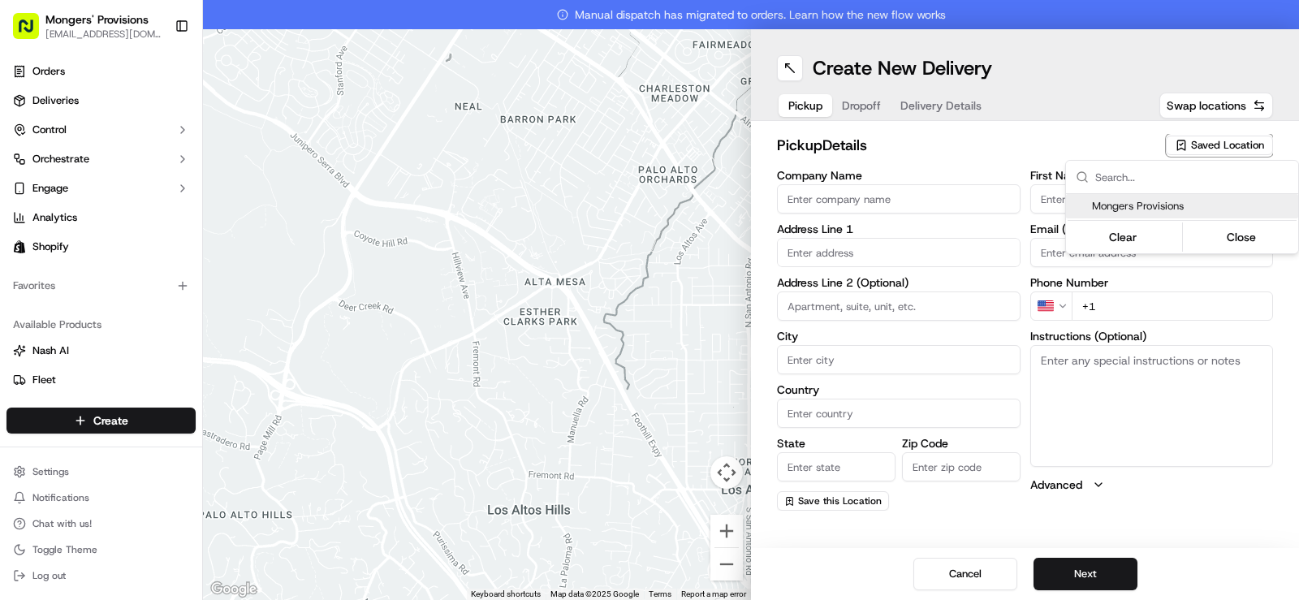
type input "[EMAIL_ADDRESS][DOMAIN_NAME]"
type input "[PHONE_NUMBER]"
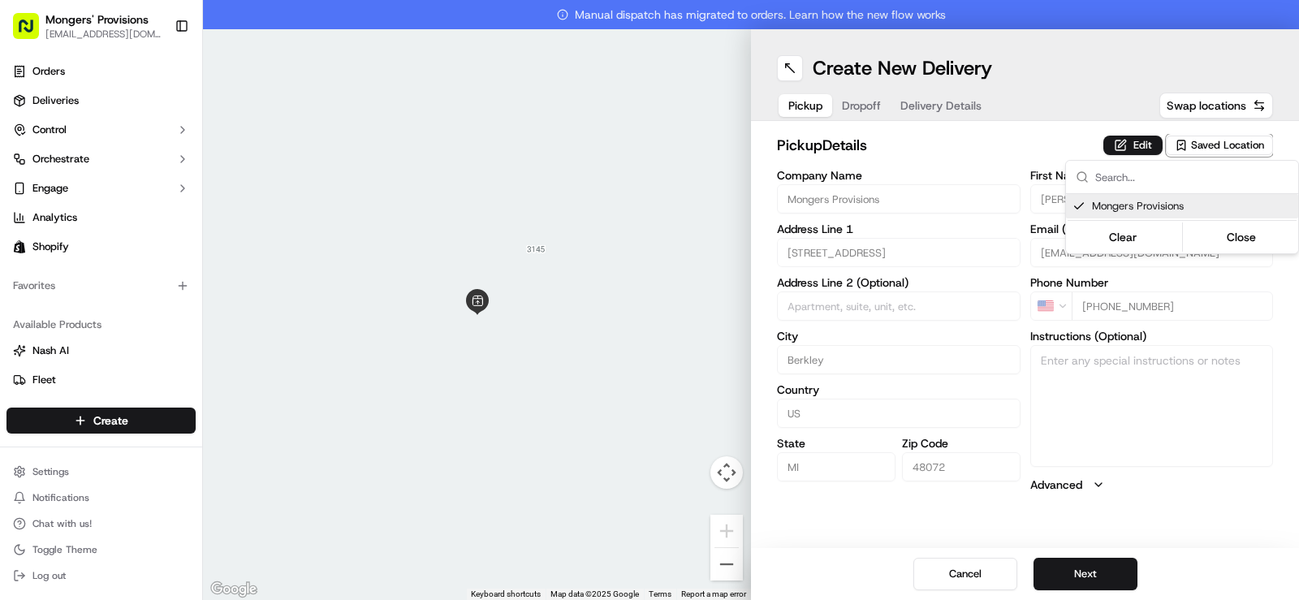
click at [1202, 209] on span "Mongers Provisions" at bounding box center [1192, 206] width 200 height 15
type input "+1"
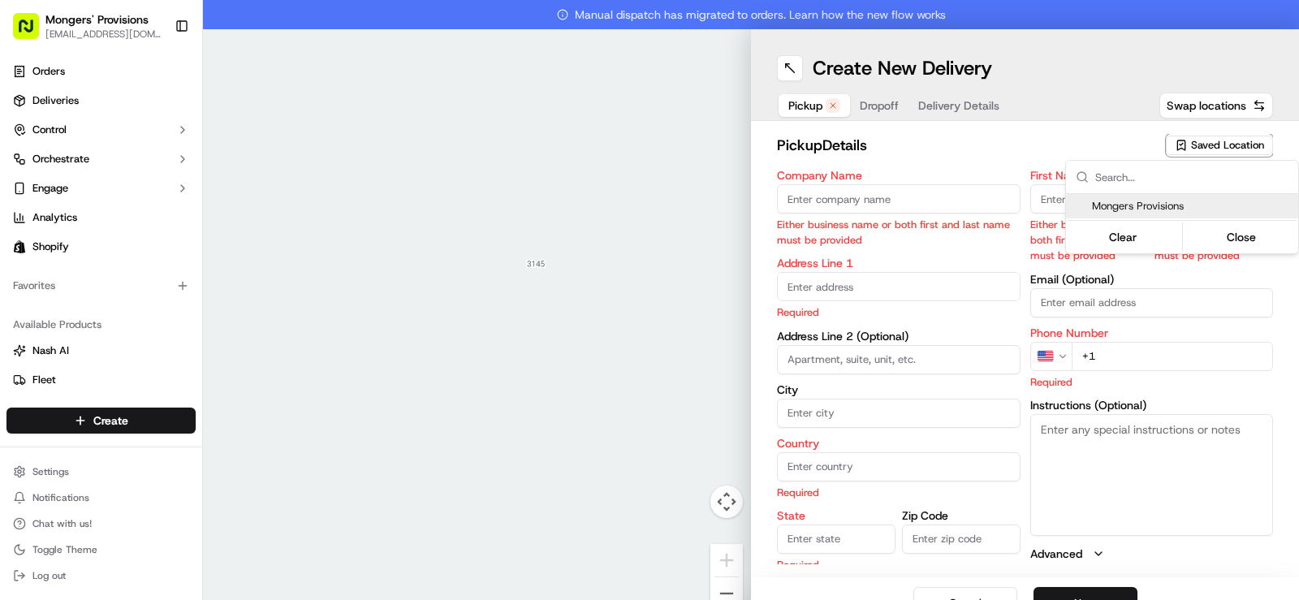
click at [1182, 207] on span "Mongers Provisions" at bounding box center [1192, 206] width 200 height 15
type input "Mongers Provisions"
type input "[STREET_ADDRESS]"
type input "Berkley"
type input "US"
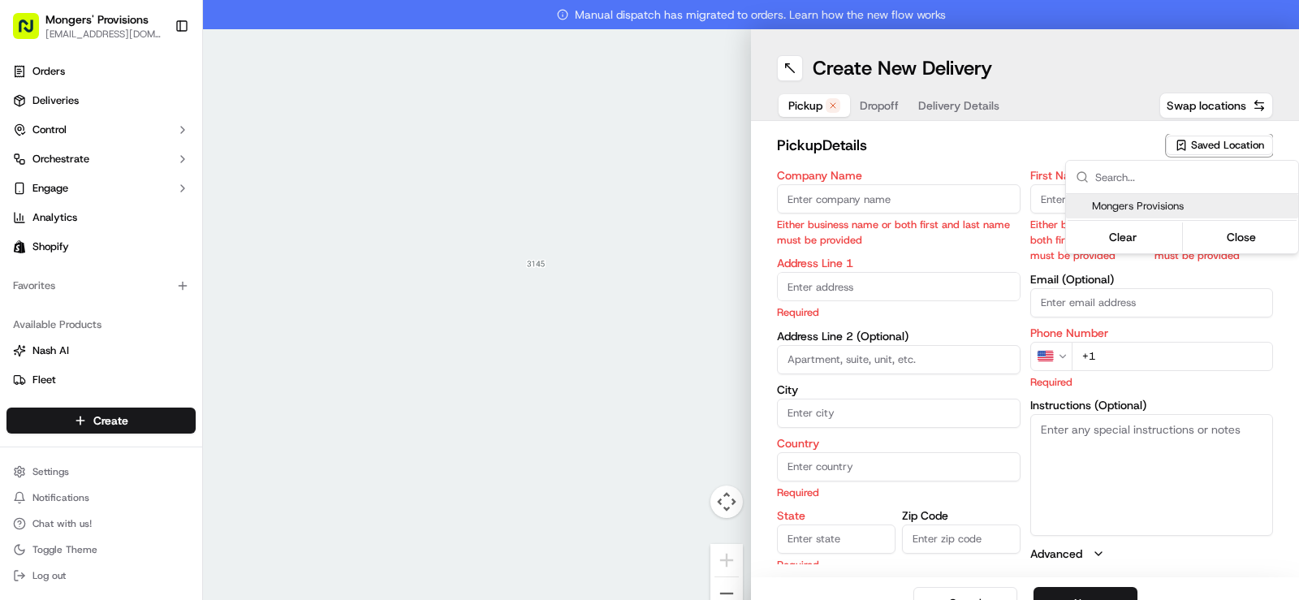
type input "MI"
type input "48072"
type input "[PERSON_NAME]"
type input "[EMAIL_ADDRESS][DOMAIN_NAME]"
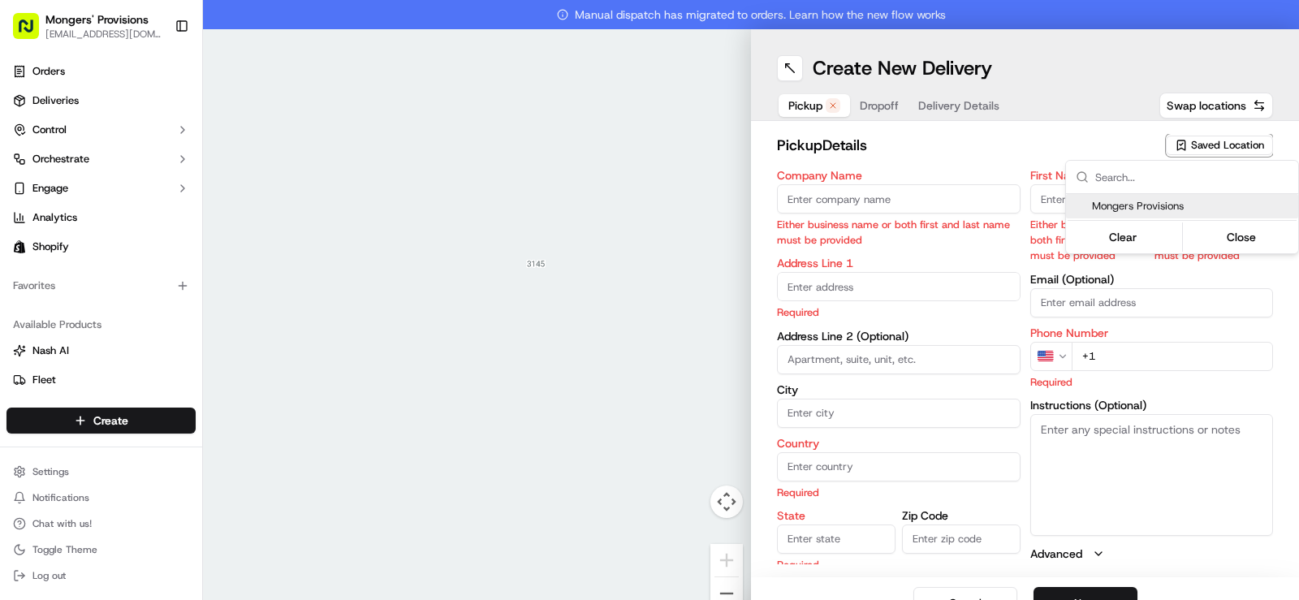
type input "[PHONE_NUMBER]"
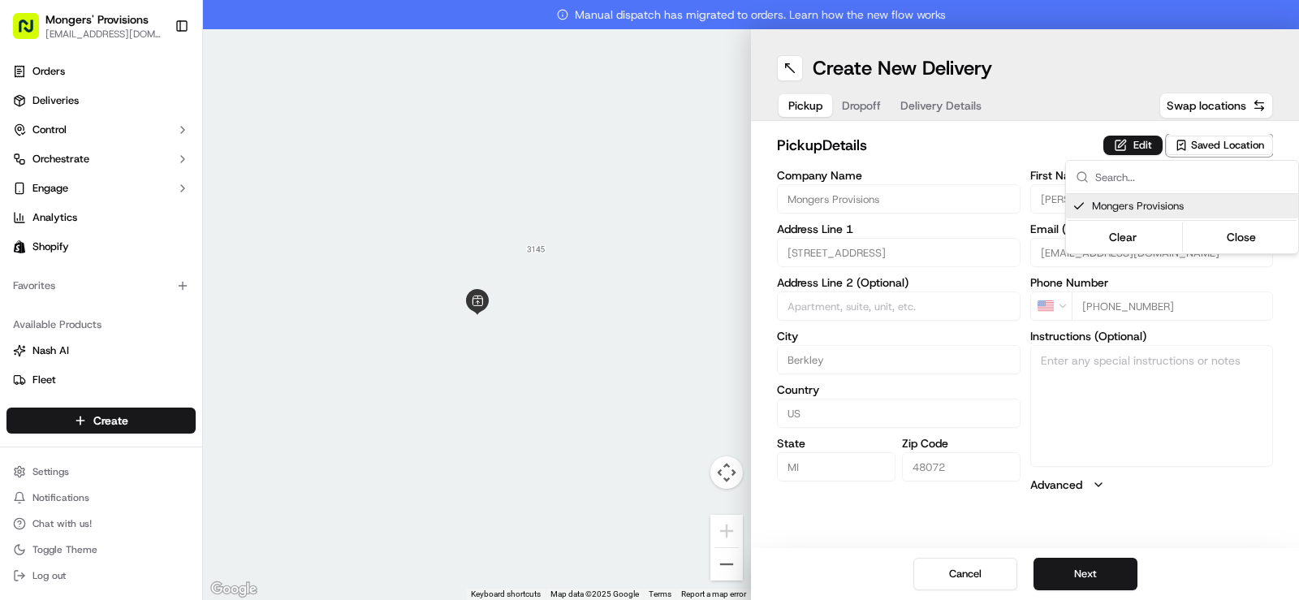
click at [1069, 119] on html "Mongers' Provisions [EMAIL_ADDRESS][DOMAIN_NAME] Toggle Sidebar Orders Deliveri…" at bounding box center [649, 300] width 1299 height 600
click at [1090, 582] on button "Next" at bounding box center [1086, 574] width 104 height 32
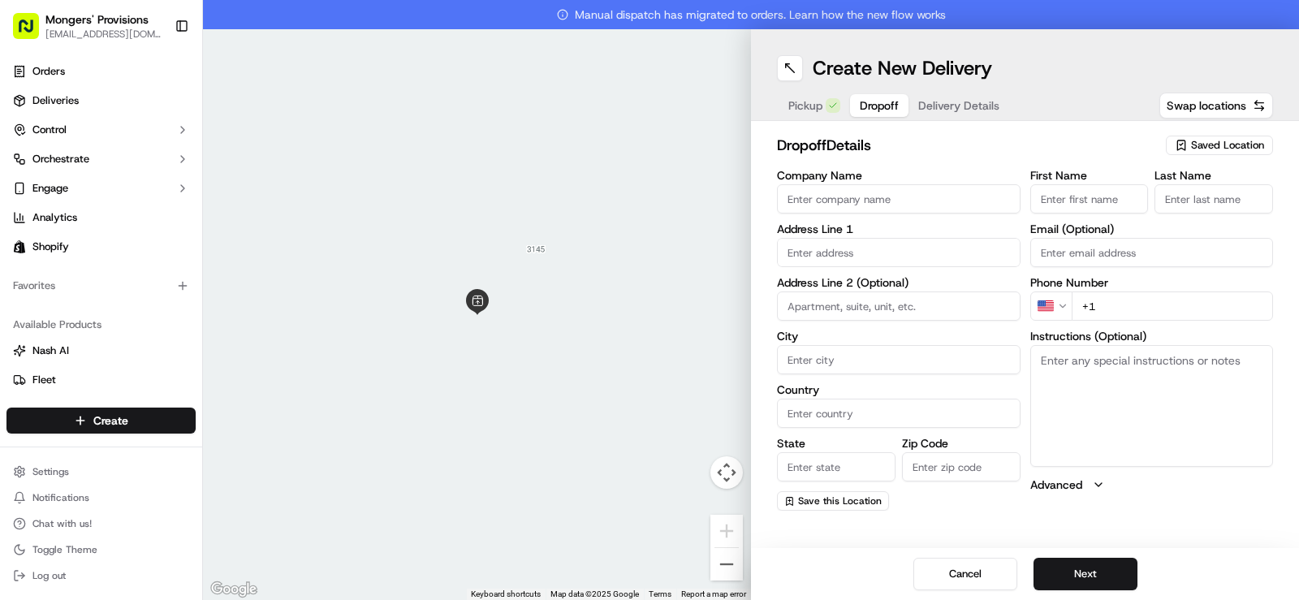
click at [1077, 193] on input "First Name" at bounding box center [1089, 198] width 119 height 29
type input "[PERSON_NAME]"
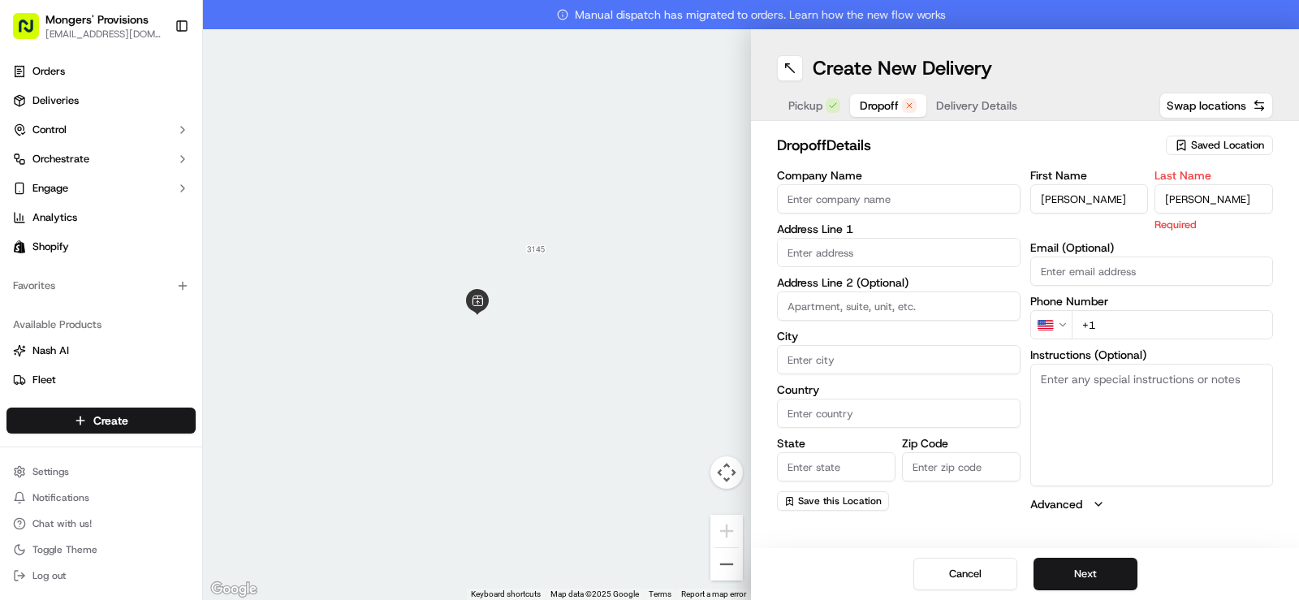
type input "[PERSON_NAME]"
click at [1105, 322] on div "First Name [PERSON_NAME] Last Name [PERSON_NAME] Required Email (Optional) Phon…" at bounding box center [1152, 341] width 244 height 343
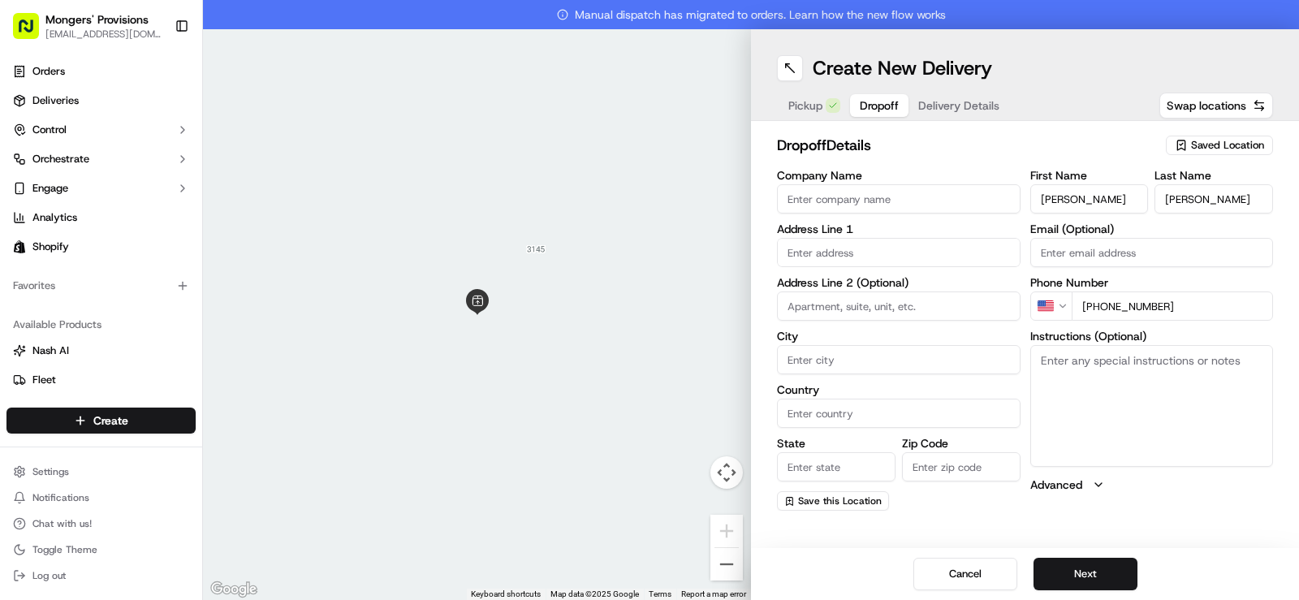
type input "[PHONE_NUMBER]"
click at [1191, 514] on div "dropoff Details Saved Location Company Name Address Line 1 Address Line 2 (Opti…" at bounding box center [1025, 322] width 548 height 403
click at [868, 255] on input "text" at bounding box center [899, 252] width 244 height 29
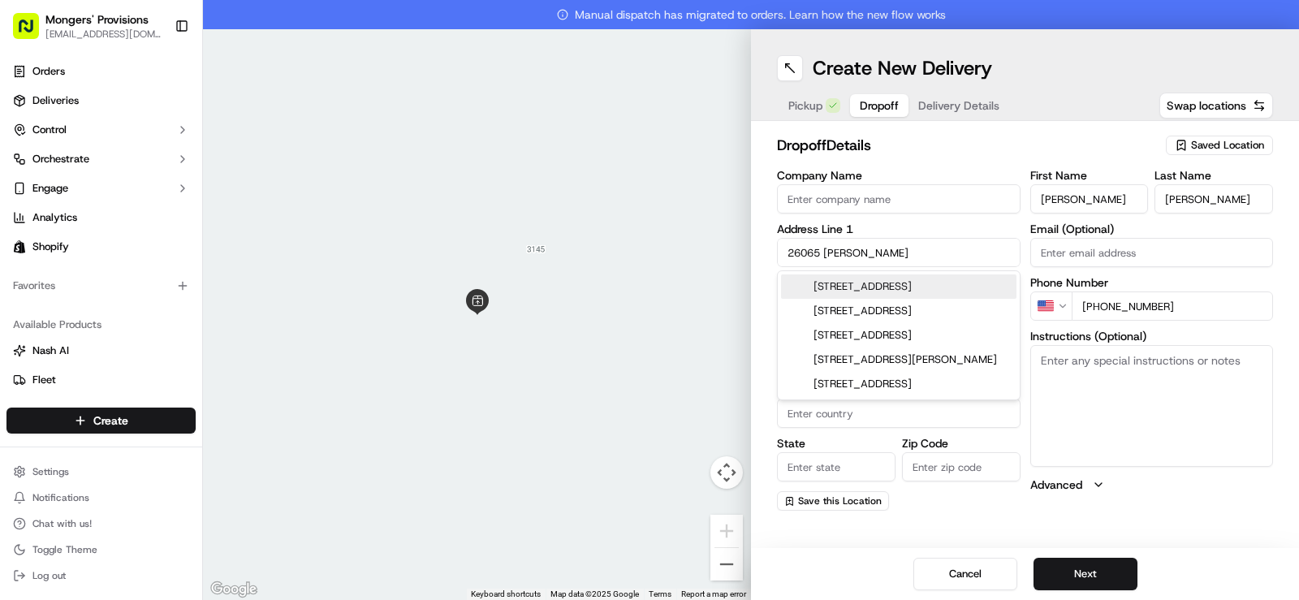
click at [887, 280] on div "[STREET_ADDRESS]" at bounding box center [898, 286] width 235 height 24
type input "[STREET_ADDRESS]"
type input "[GEOGRAPHIC_DATA]"
type input "MI"
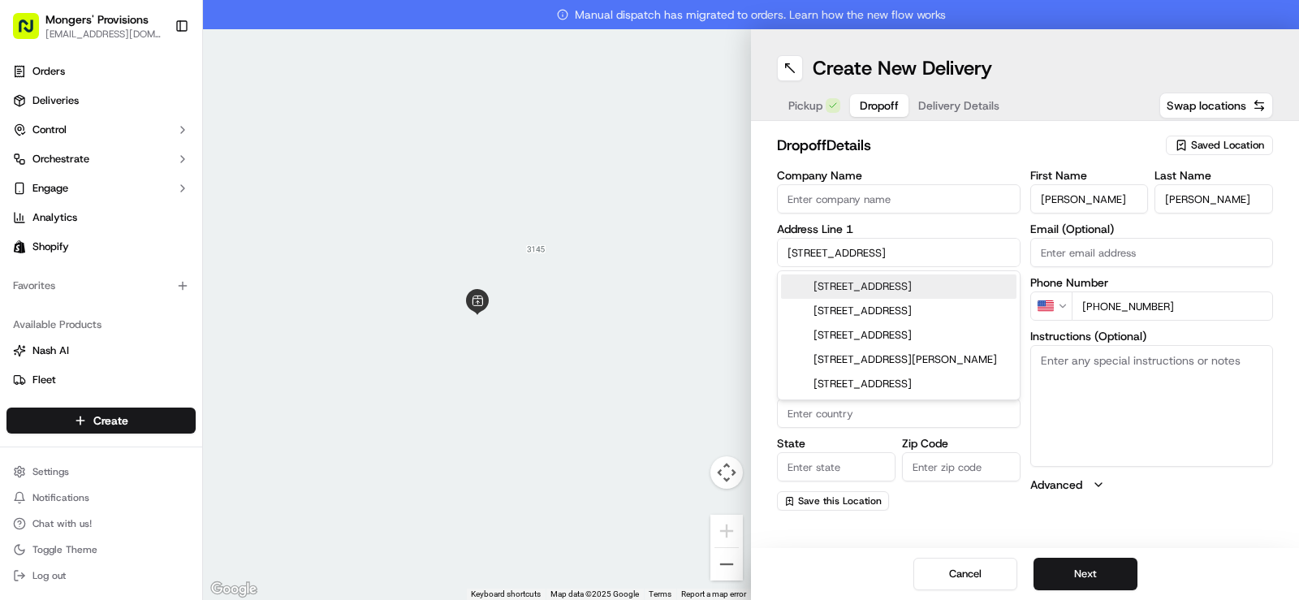
type input "48066"
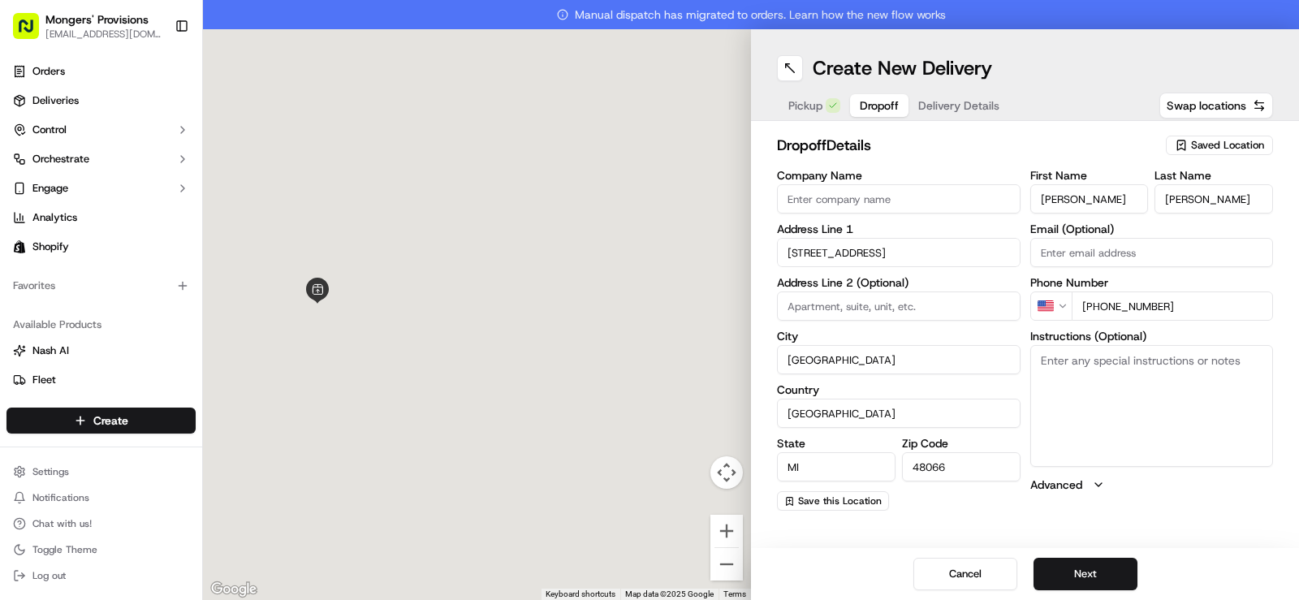
type input "[STREET_ADDRESS]"
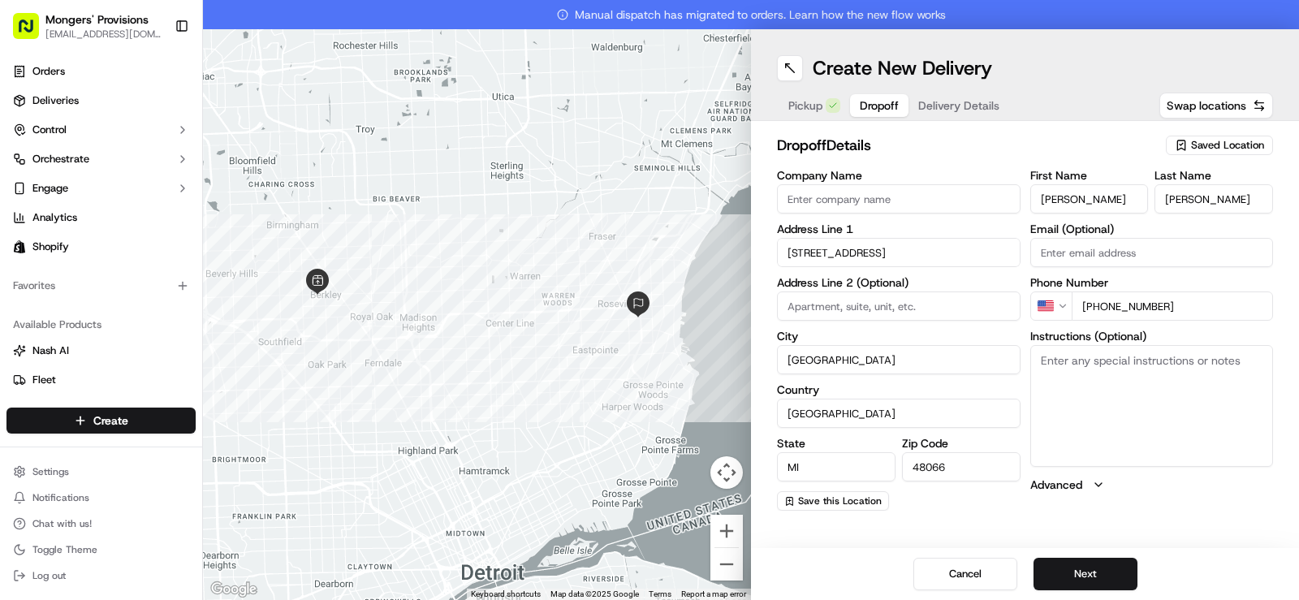
click at [1229, 502] on div "First Name [PERSON_NAME] Last Name [PERSON_NAME] Email (Optional) Phone Number …" at bounding box center [1152, 340] width 244 height 341
click at [1093, 569] on button "Next" at bounding box center [1086, 574] width 104 height 32
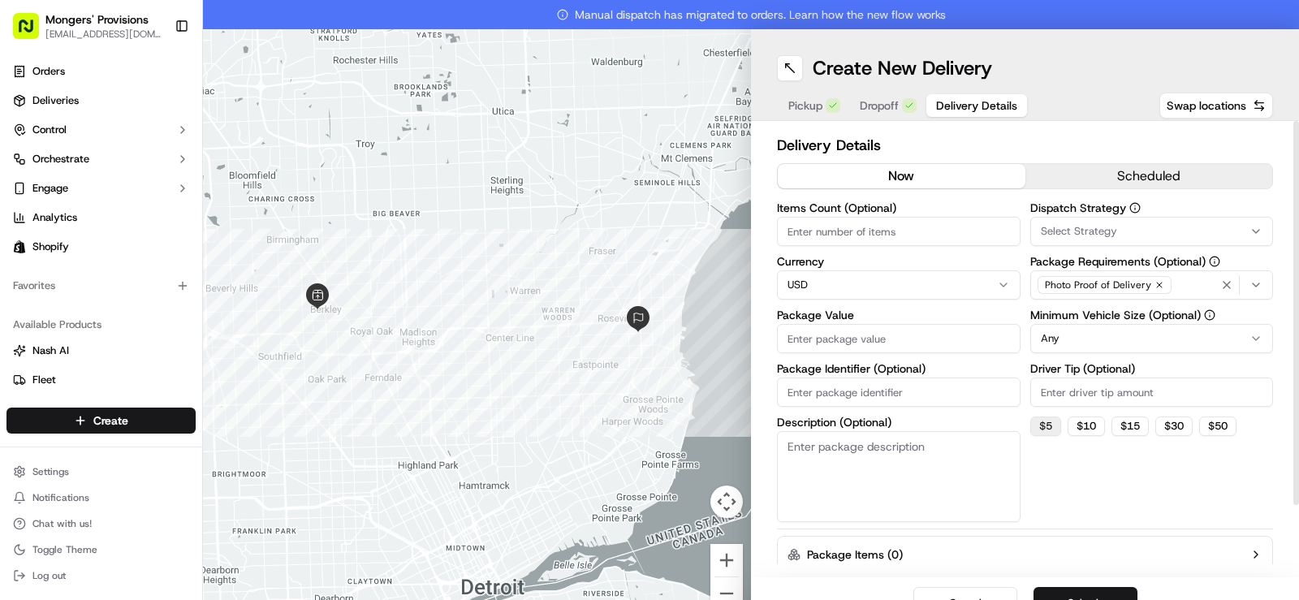
click at [1043, 429] on button "$ 5" at bounding box center [1045, 426] width 31 height 19
type input "5"
click at [924, 291] on html "Mongers' Provisions [EMAIL_ADDRESS][DOMAIN_NAME] Toggle Sidebar Orders Deliveri…" at bounding box center [649, 300] width 1299 height 600
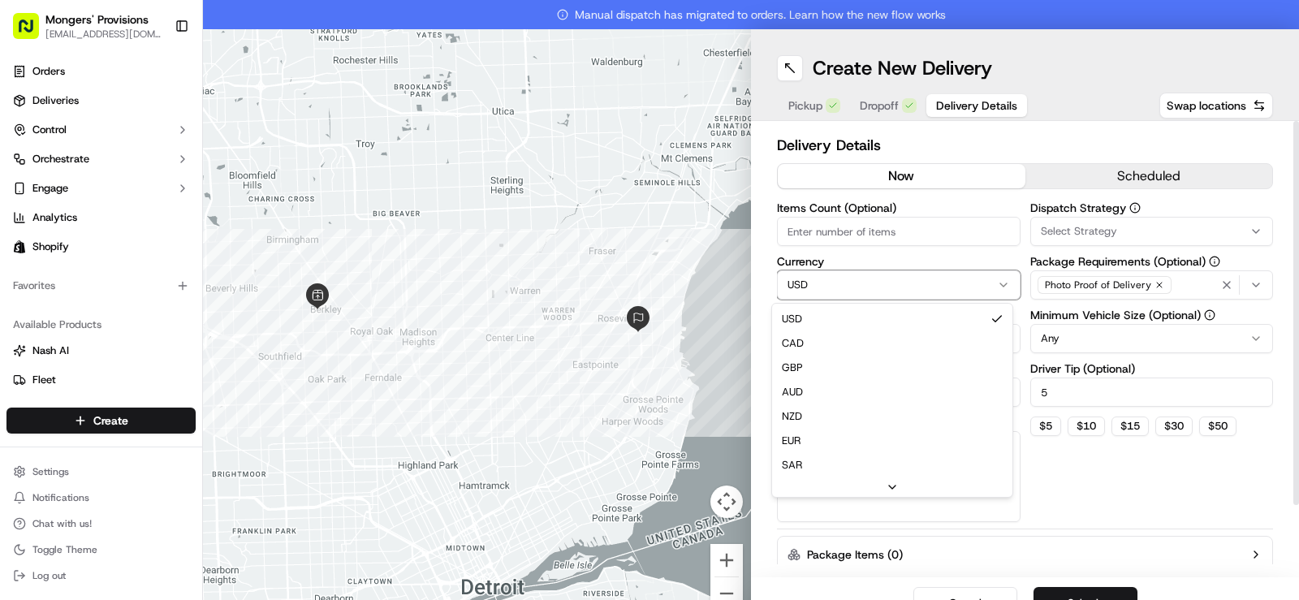
click at [924, 291] on html "Mongers' Provisions [EMAIL_ADDRESS][DOMAIN_NAME] Toggle Sidebar Orders Deliveri…" at bounding box center [649, 300] width 1299 height 600
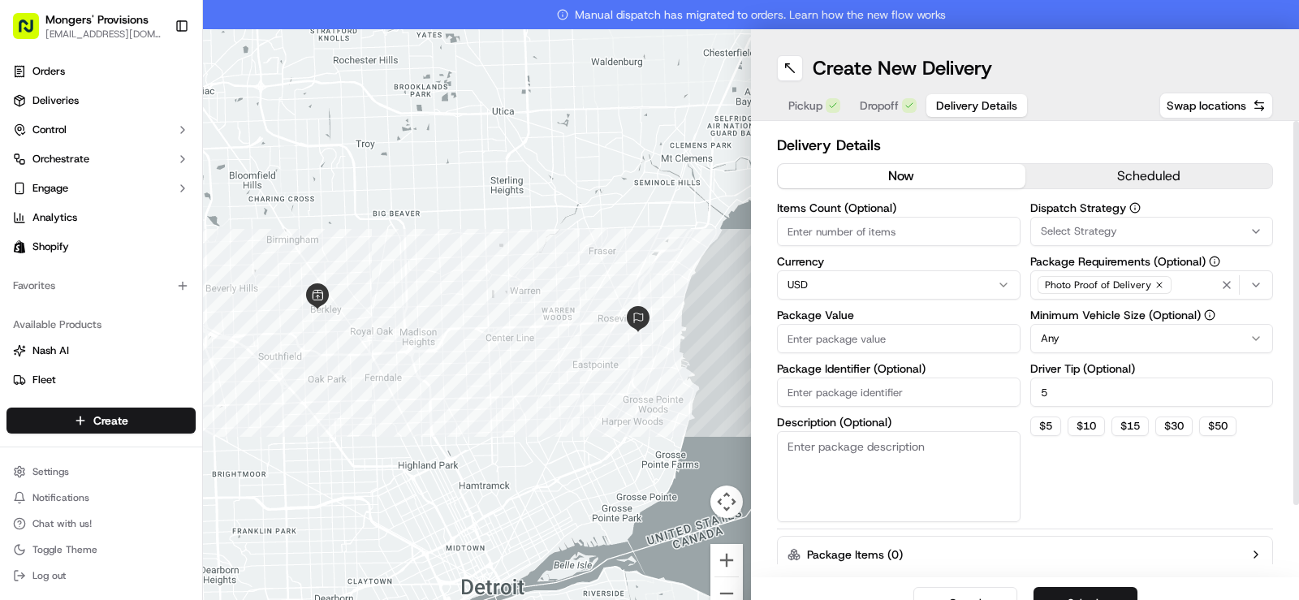
click at [894, 351] on input "Package Value" at bounding box center [899, 338] width 244 height 29
type input "100"
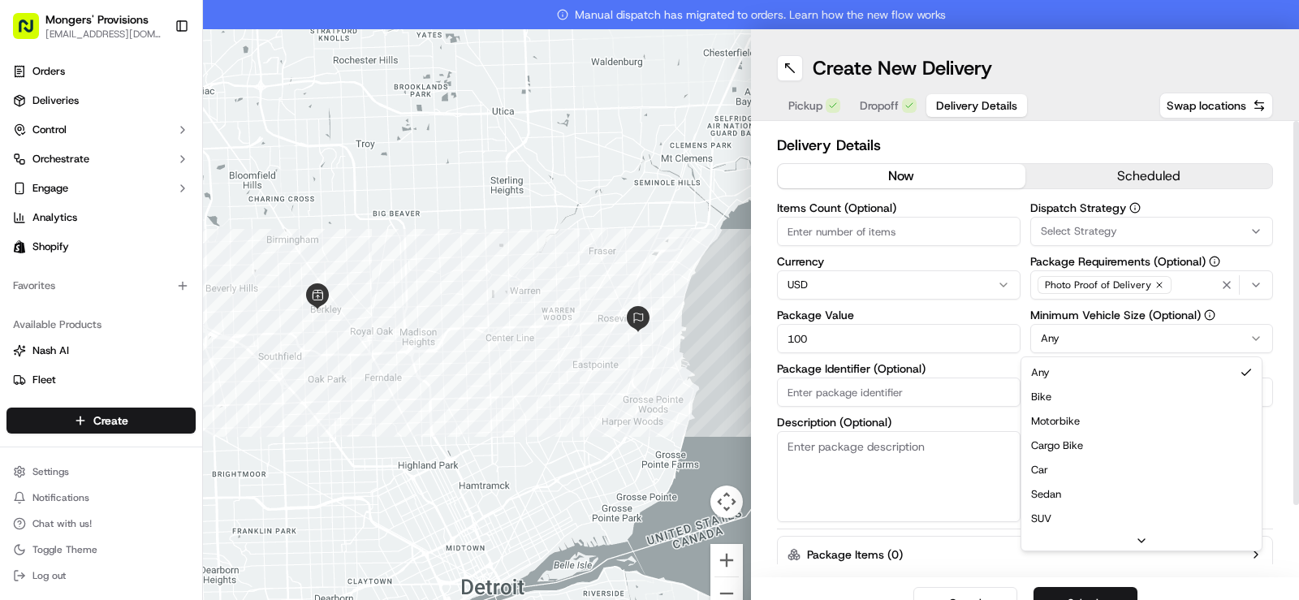
click at [1157, 342] on html "Mongers' Provisions [EMAIL_ADDRESS][DOMAIN_NAME] Toggle Sidebar Orders Deliveri…" at bounding box center [649, 300] width 1299 height 600
click at [1129, 516] on div "Dispatch Strategy Select Strategy Package Requirements (Optional) Photo Proof o…" at bounding box center [1152, 362] width 244 height 320
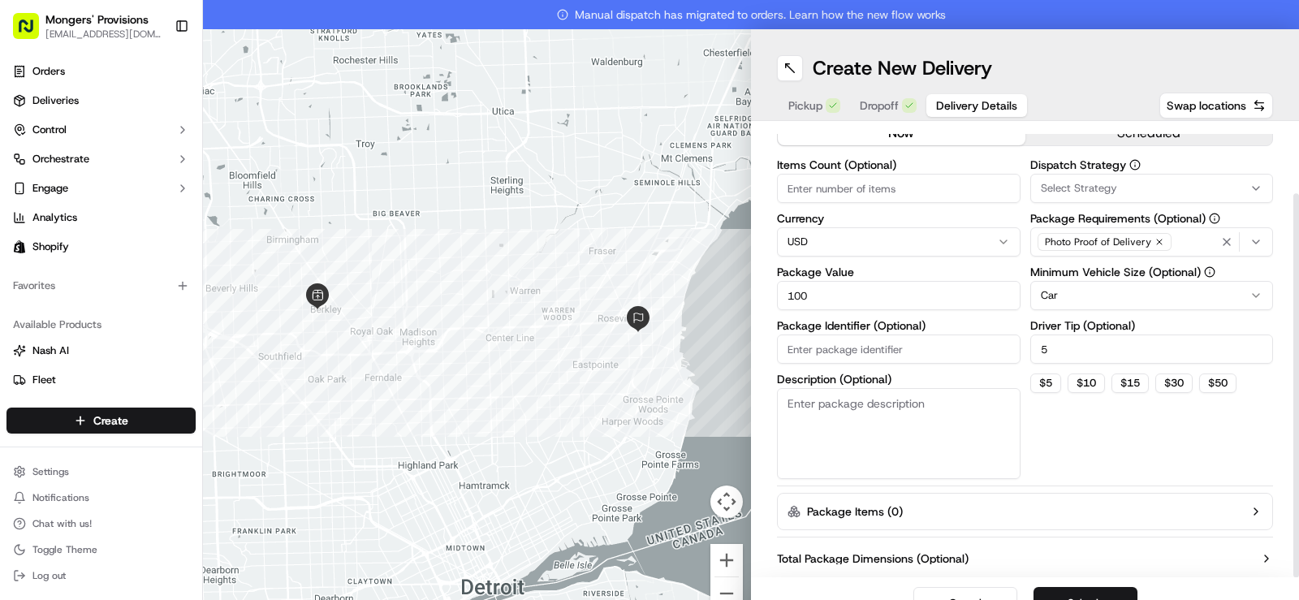
scroll to position [81, 0]
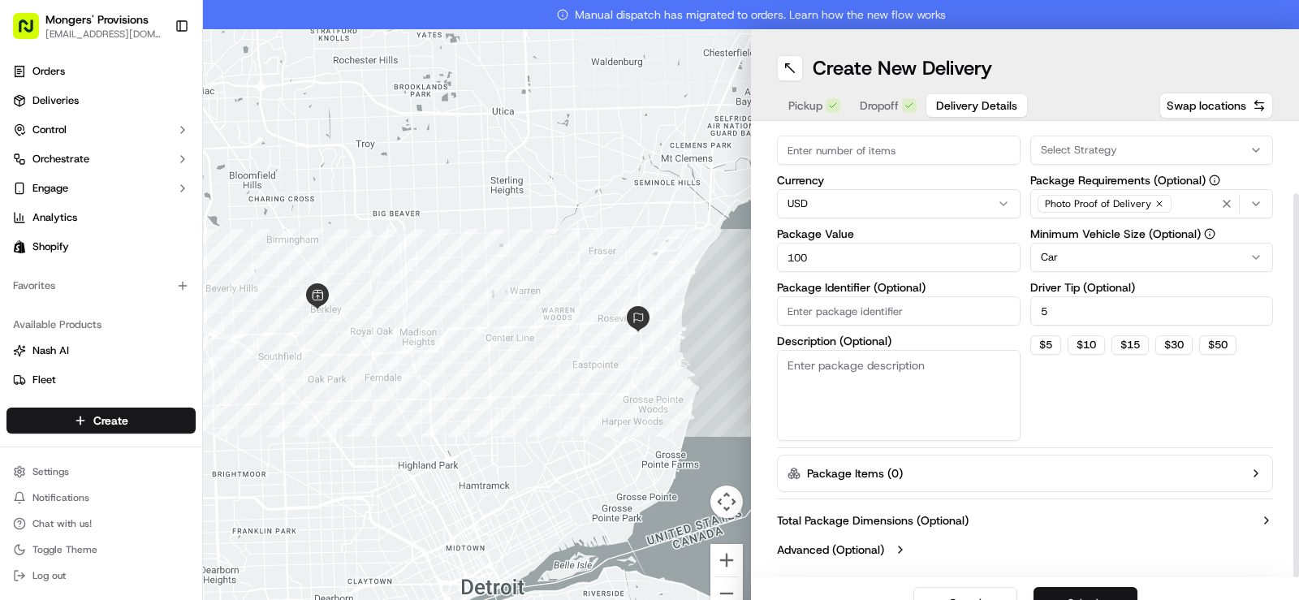
click at [1086, 594] on button "Submit" at bounding box center [1086, 603] width 104 height 32
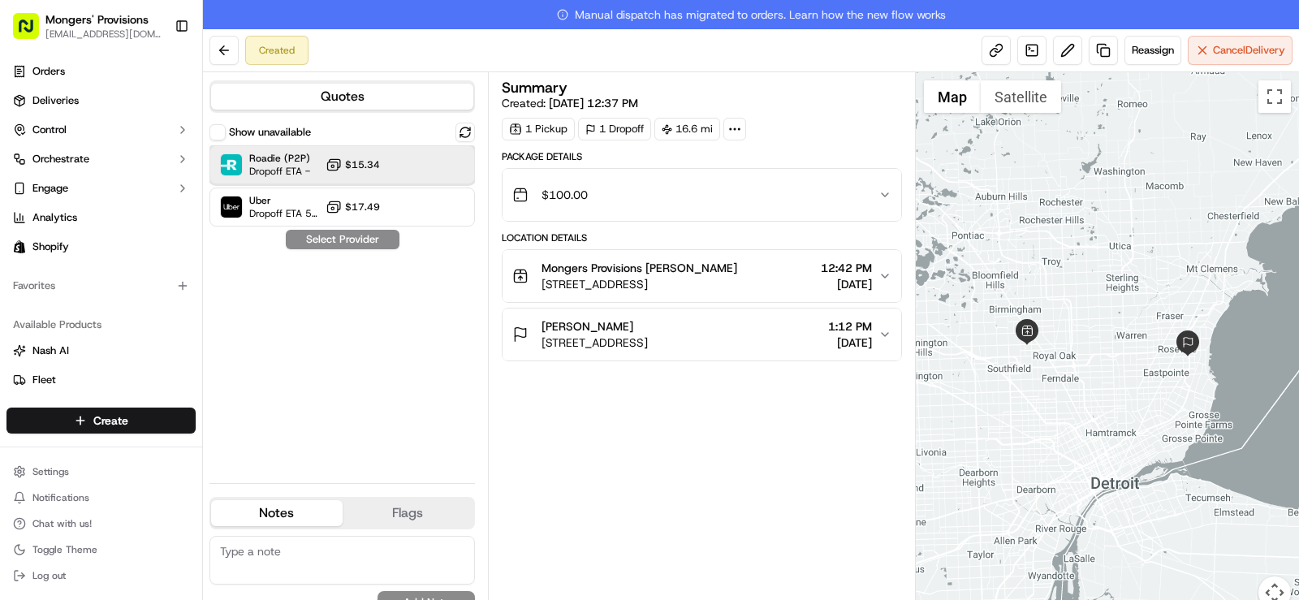
click at [429, 163] on div at bounding box center [425, 164] width 19 height 19
click at [373, 241] on button "Assign Provider" at bounding box center [342, 239] width 115 height 19
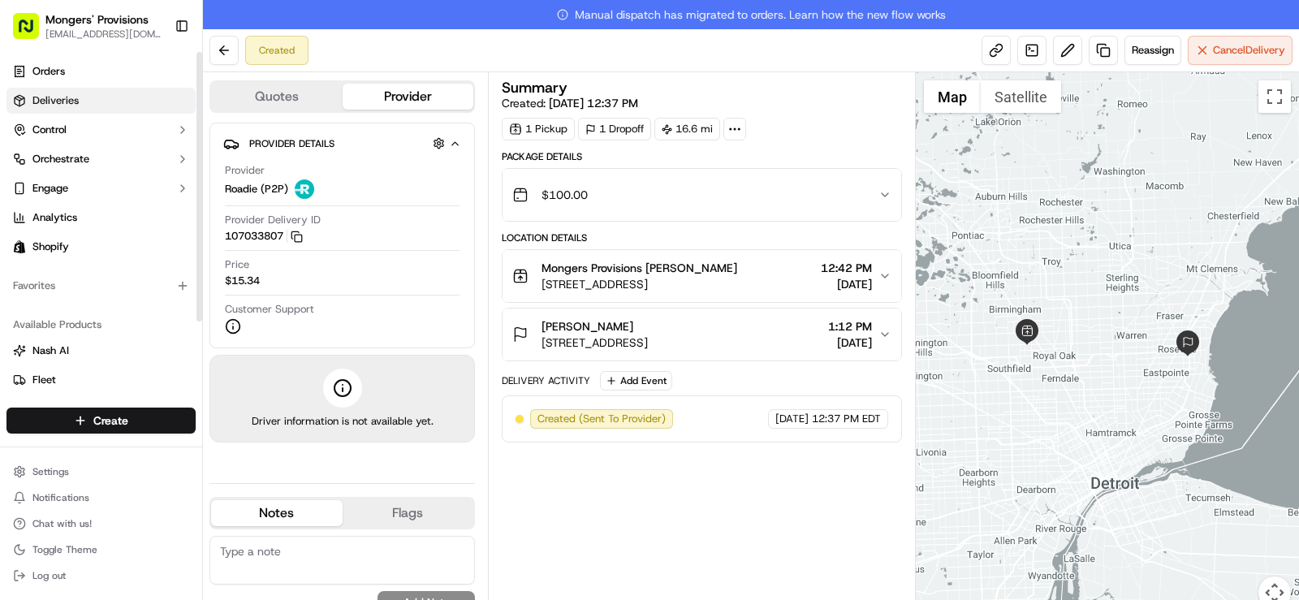
click at [78, 101] on span "Deliveries" at bounding box center [55, 100] width 46 height 15
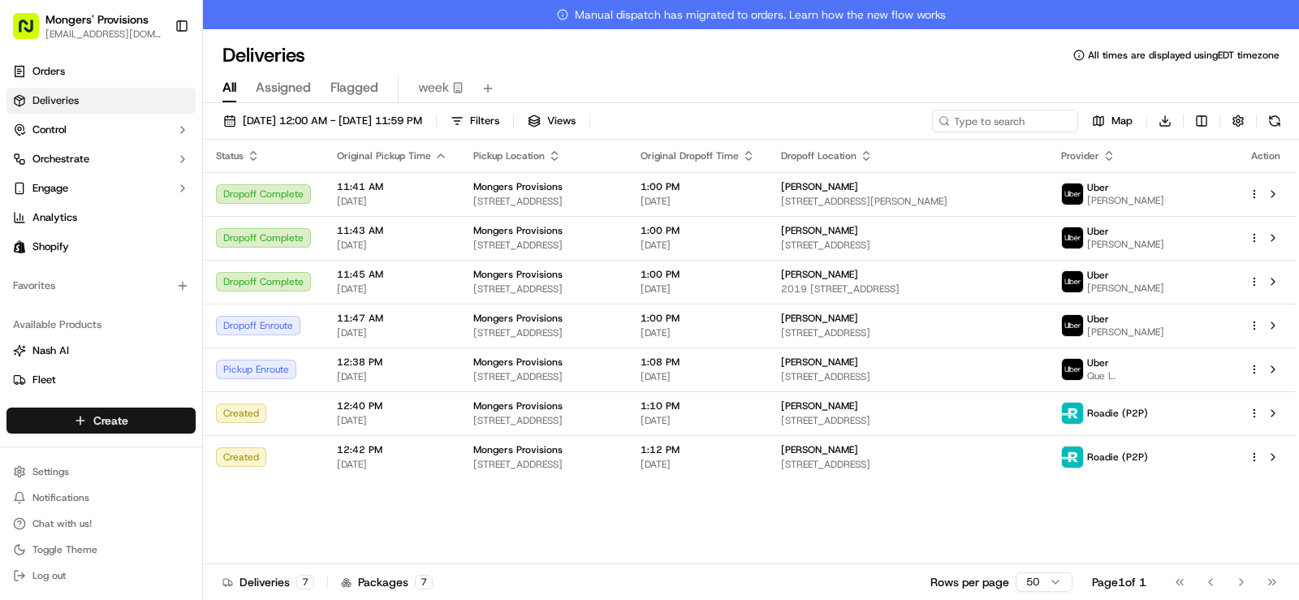
click at [143, 414] on html "Mongers' Provisions [EMAIL_ADDRESS][DOMAIN_NAME] Toggle Sidebar Orders Deliveri…" at bounding box center [649, 300] width 1299 height 600
click at [249, 453] on link "Delivery" at bounding box center [293, 450] width 181 height 29
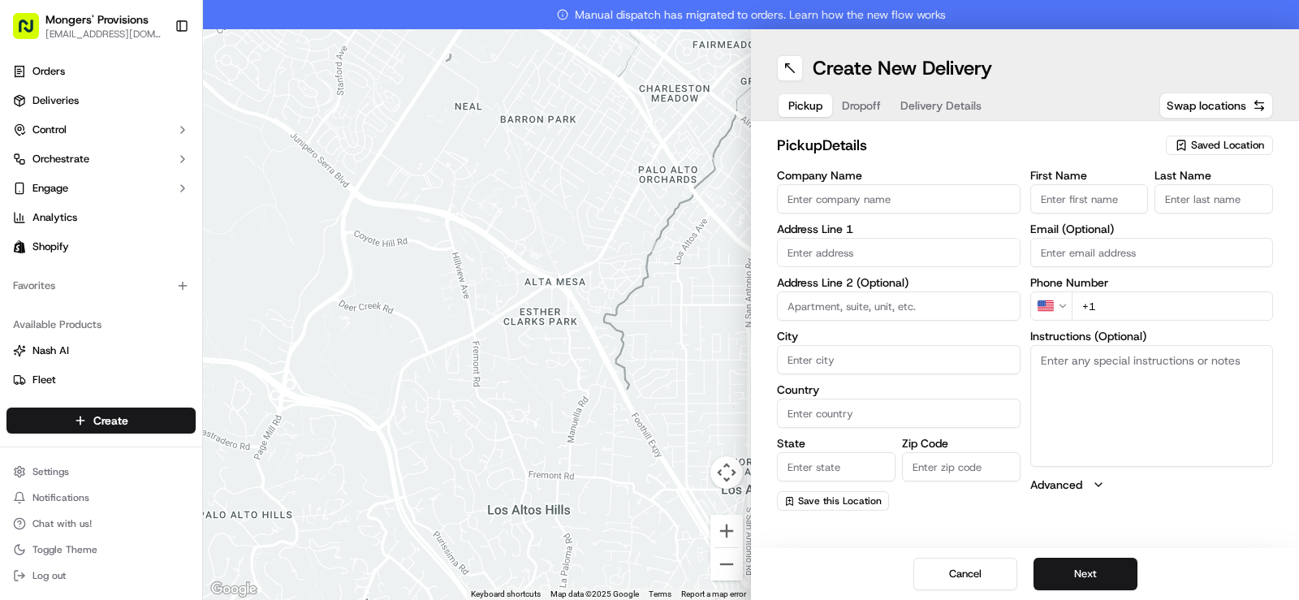
click at [1096, 201] on input "First Name" at bounding box center [1089, 198] width 119 height 29
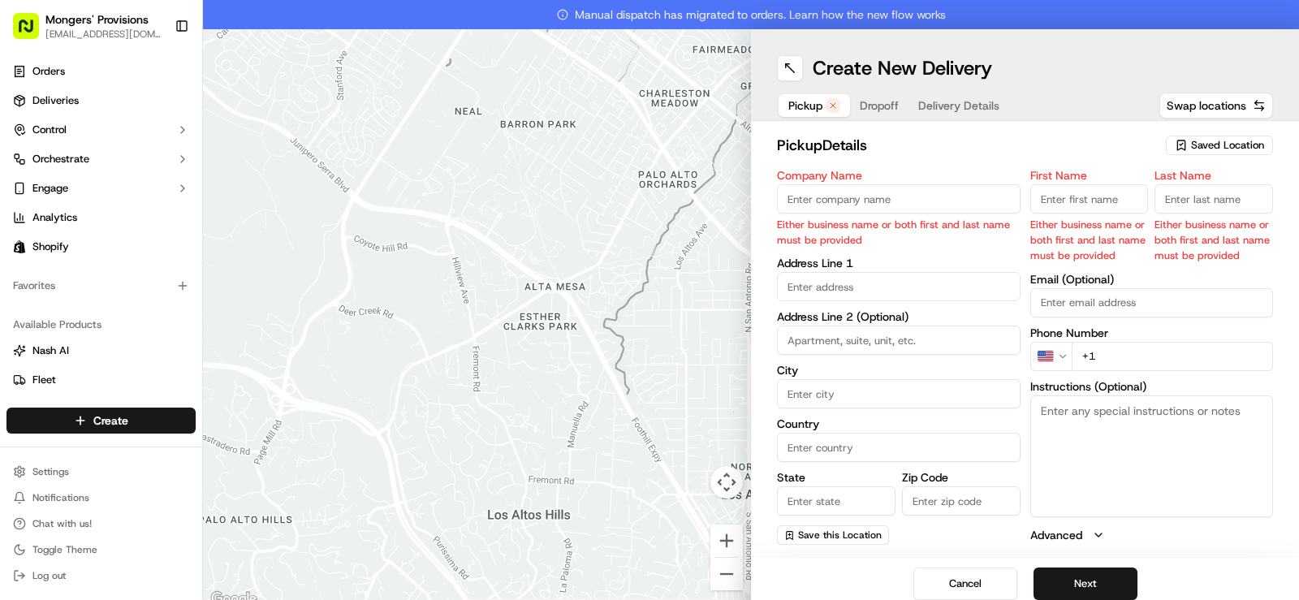
click at [1214, 140] on span "Saved Location" at bounding box center [1227, 145] width 73 height 15
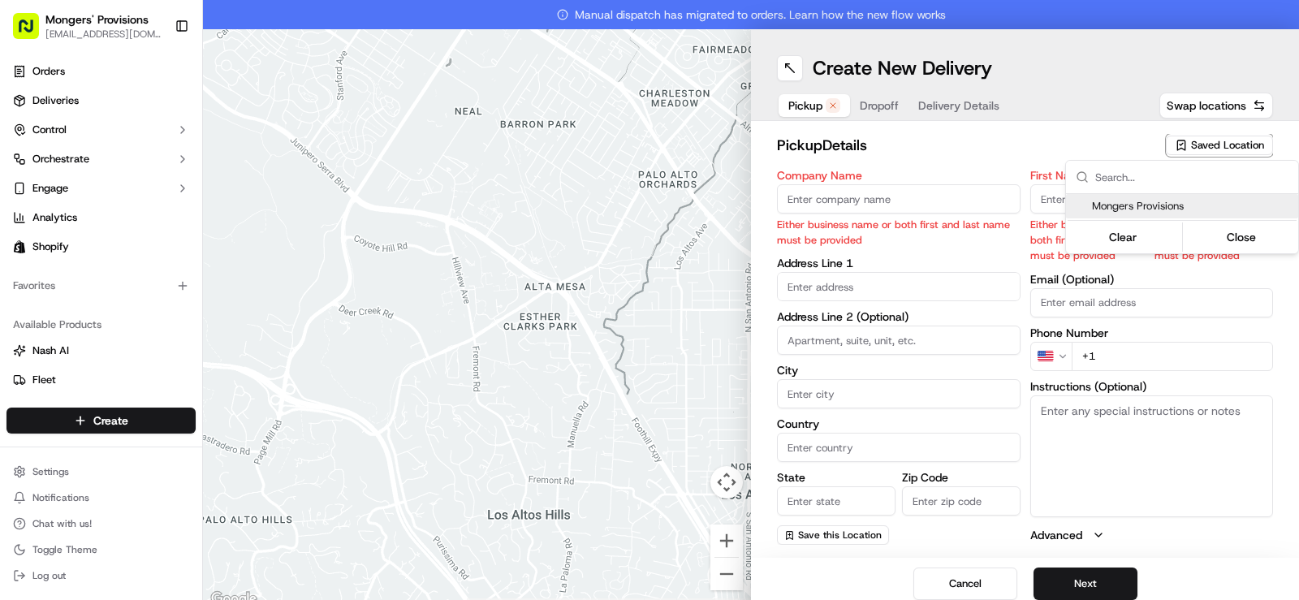
click at [1168, 213] on span "Mongers Provisions" at bounding box center [1192, 206] width 200 height 15
type input "Mongers Provisions"
type input "[STREET_ADDRESS]"
type input "Berkley"
type input "US"
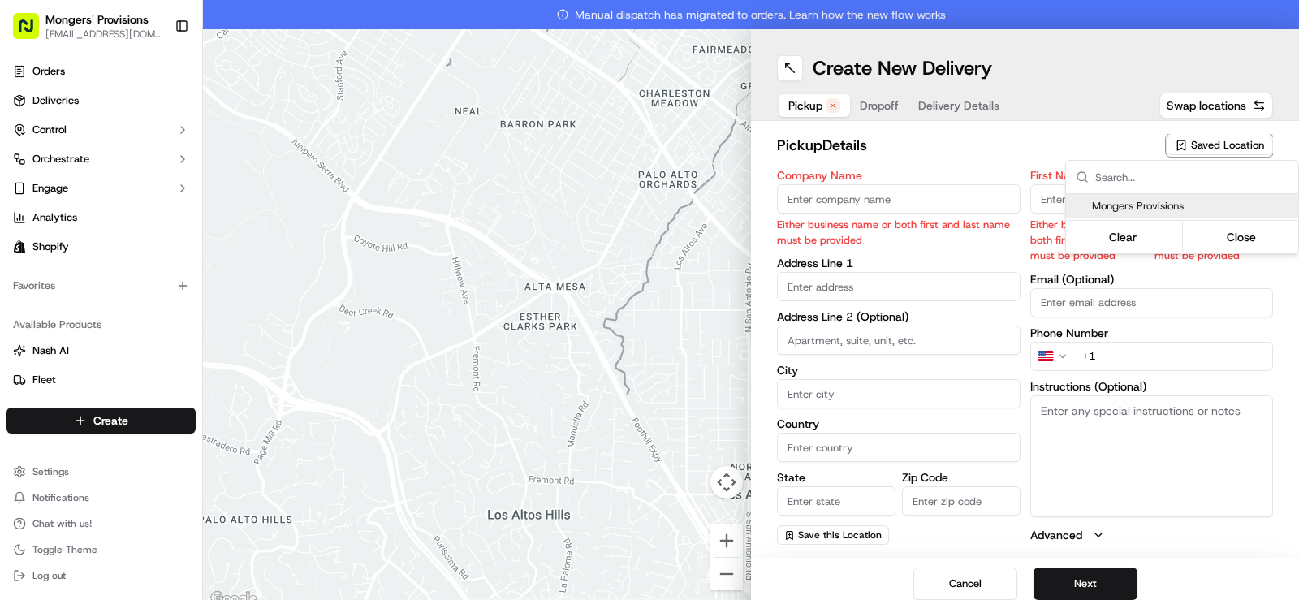
type input "MI"
type input "48072"
type input "[PERSON_NAME]"
type input "[EMAIL_ADDRESS][DOMAIN_NAME]"
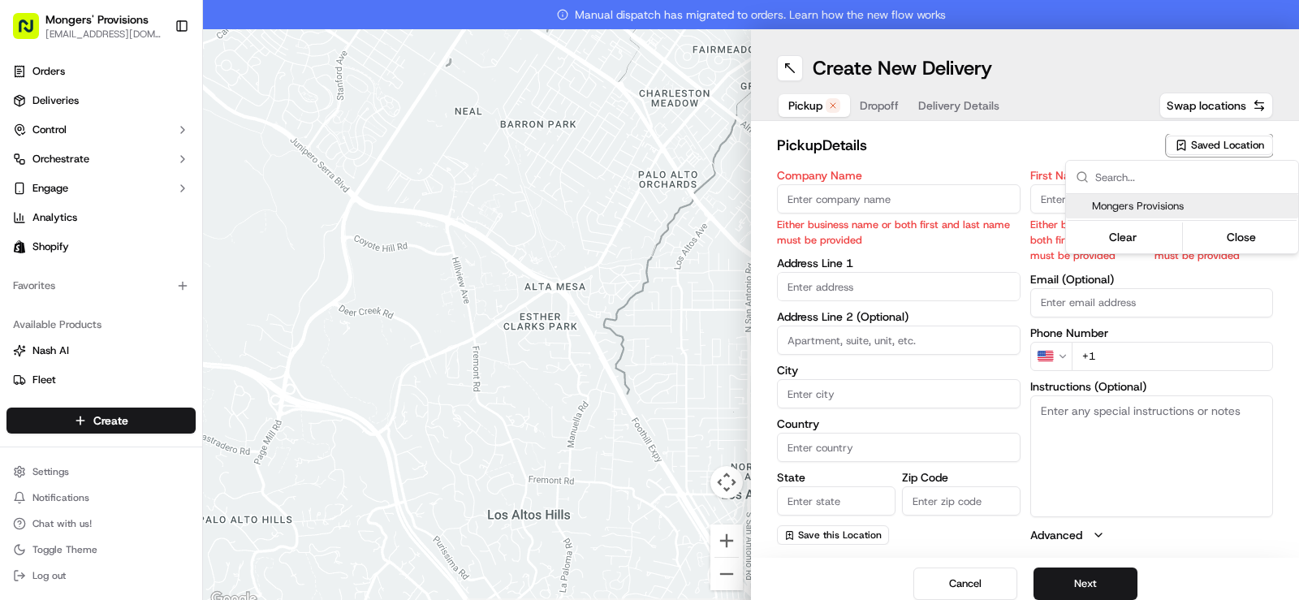
type input "[PHONE_NUMBER]"
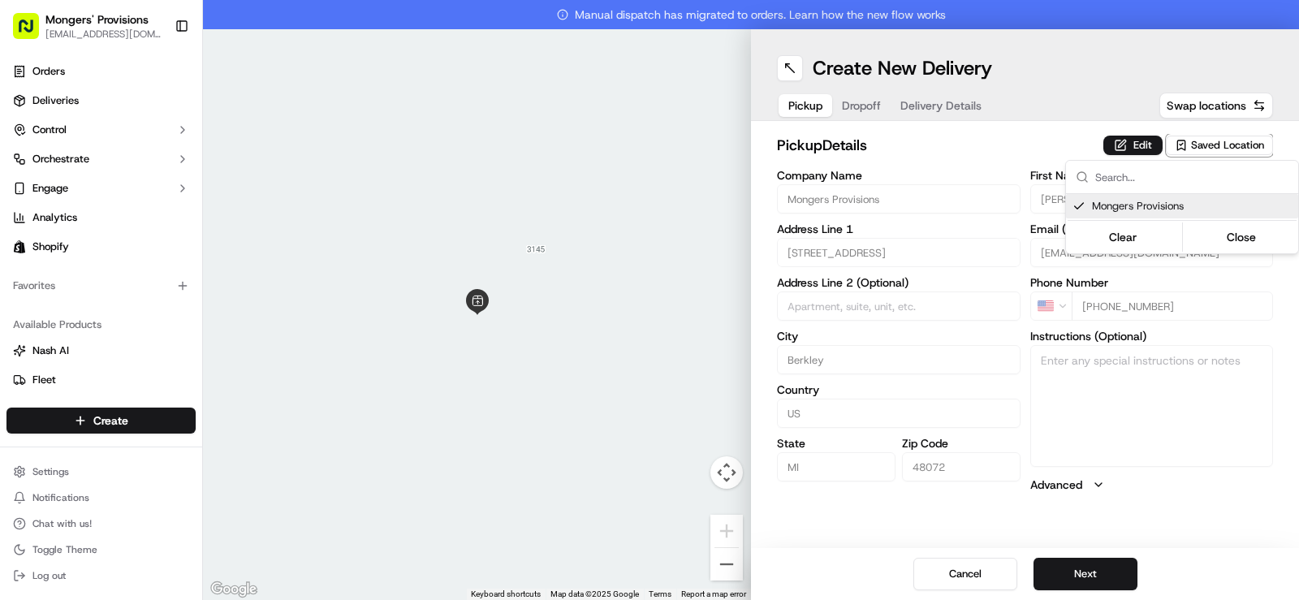
click at [1231, 514] on html "Mongers' Provisions [EMAIL_ADDRESS][DOMAIN_NAME] Toggle Sidebar Orders Deliveri…" at bounding box center [649, 300] width 1299 height 600
click at [1092, 581] on button "Next" at bounding box center [1086, 574] width 104 height 32
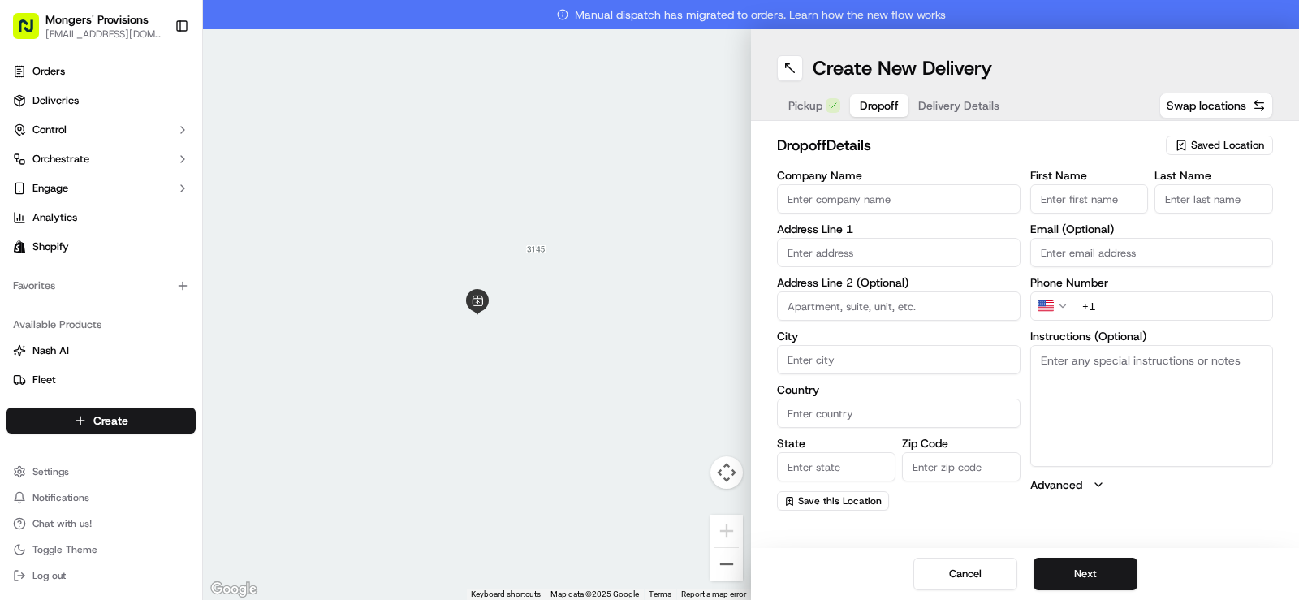
click at [1086, 202] on input "First Name" at bounding box center [1089, 198] width 119 height 29
type input "[PERSON_NAME]"
click at [1177, 201] on input "Last Name" at bounding box center [1214, 198] width 119 height 29
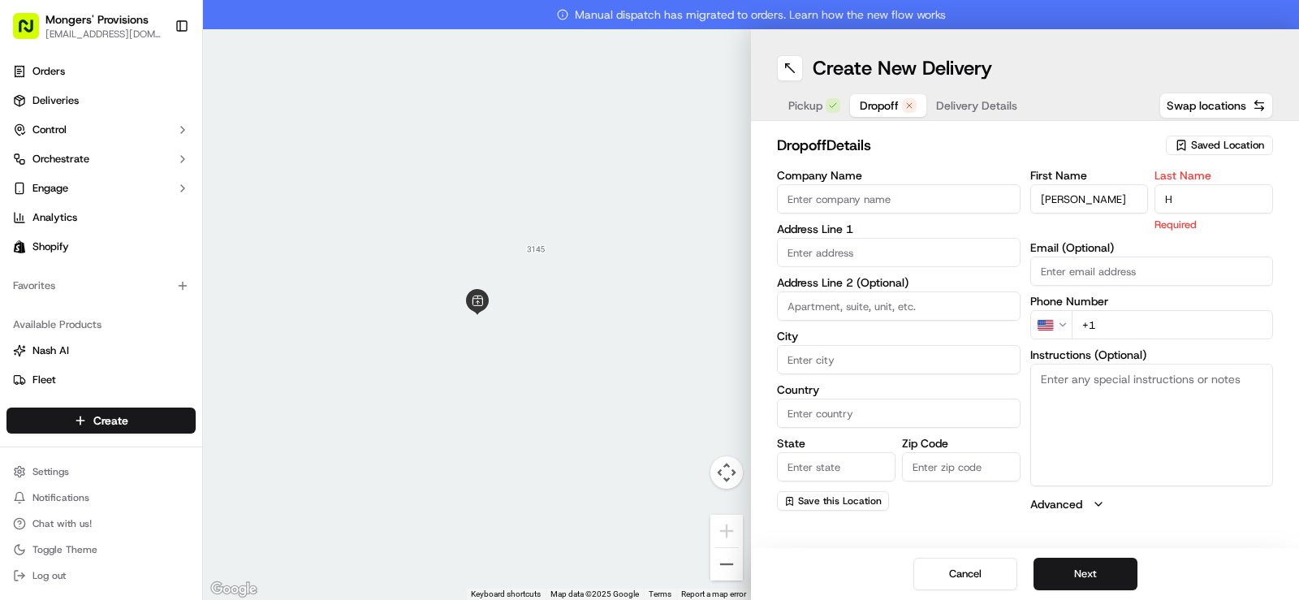
type input "[PERSON_NAME]"
click at [1133, 331] on div "First Name [PERSON_NAME] Last Name [PERSON_NAME] Required Email (Optional) Phon…" at bounding box center [1152, 341] width 244 height 343
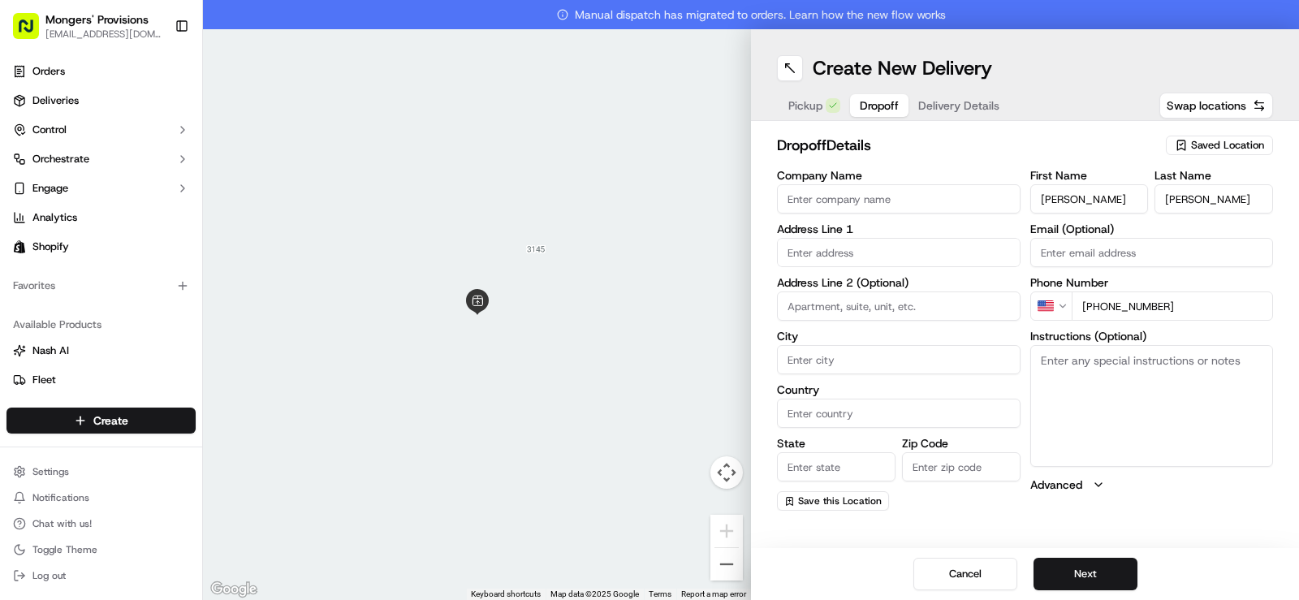
type input "[PHONE_NUMBER]"
click at [823, 251] on input "text" at bounding box center [899, 252] width 244 height 29
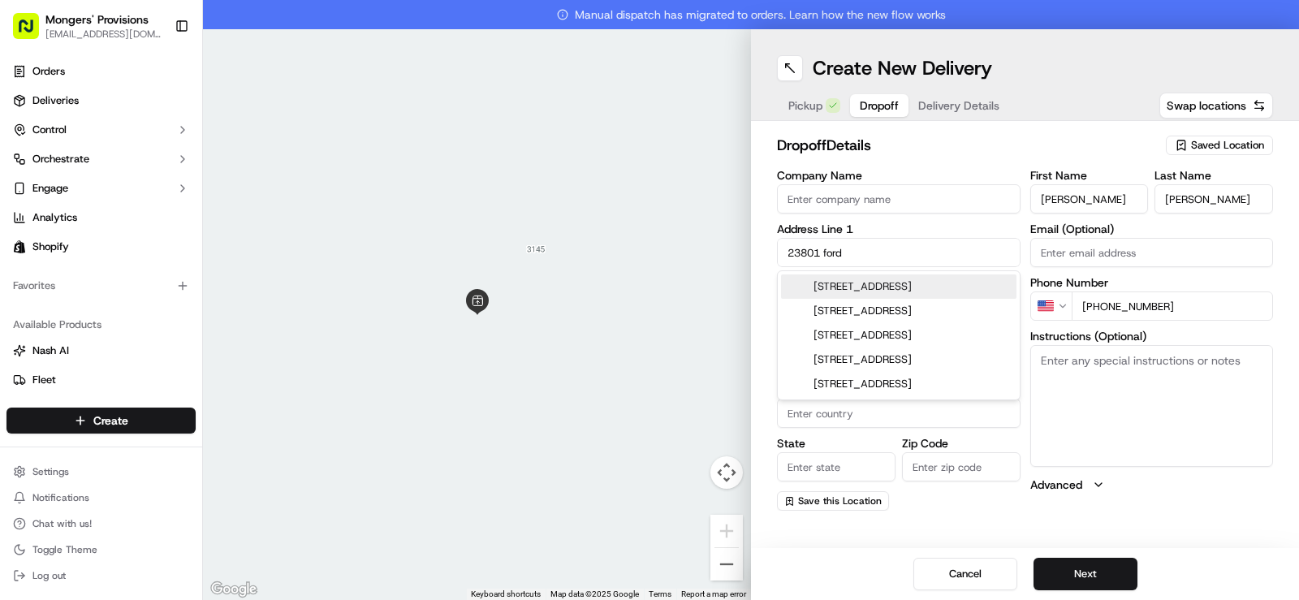
click at [844, 283] on div "[STREET_ADDRESS]" at bounding box center [898, 286] width 235 height 24
type input "[STREET_ADDRESS][PERSON_NAME]"
type input "Dearborn"
type input "[GEOGRAPHIC_DATA]"
type input "MI"
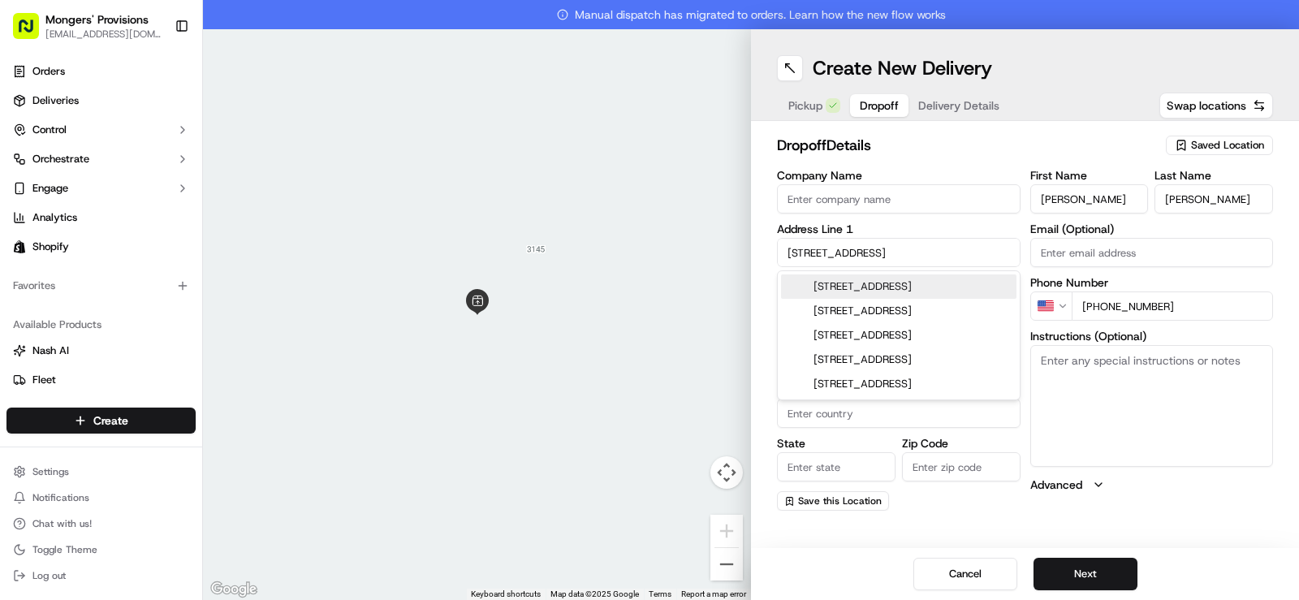
type input "48124"
type input "[STREET_ADDRESS]"
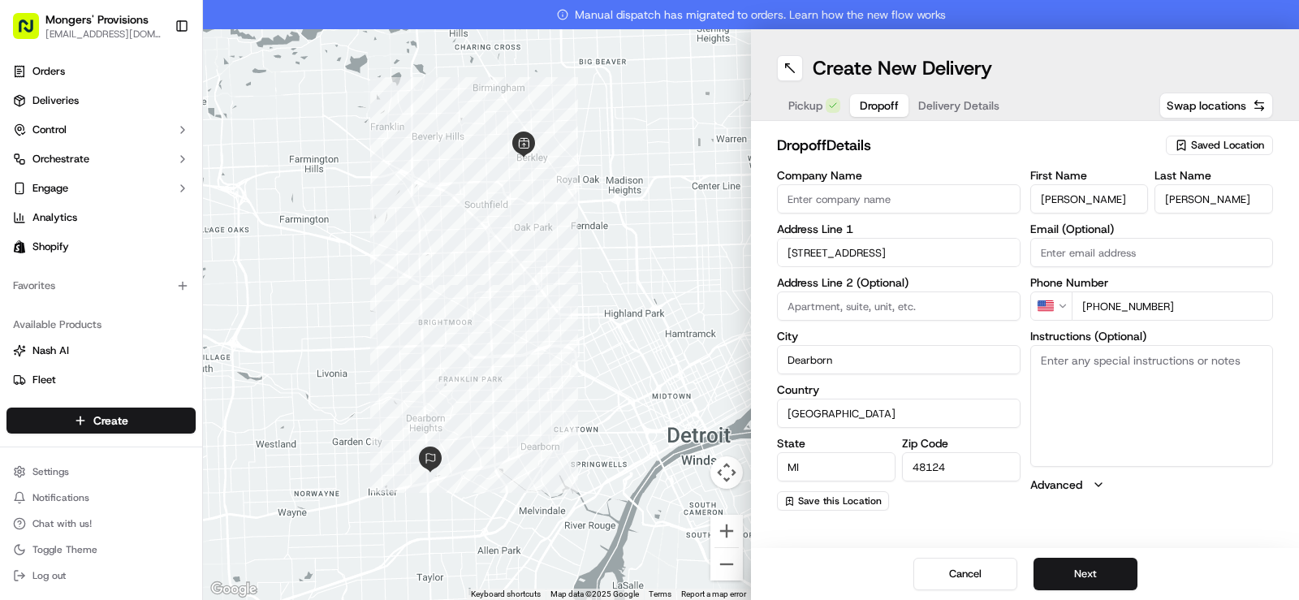
click at [1147, 508] on div "First Name [PERSON_NAME] Last Name [PERSON_NAME] Email (Optional) Phone Number …" at bounding box center [1152, 340] width 244 height 341
click at [1099, 573] on button "Next" at bounding box center [1086, 574] width 104 height 32
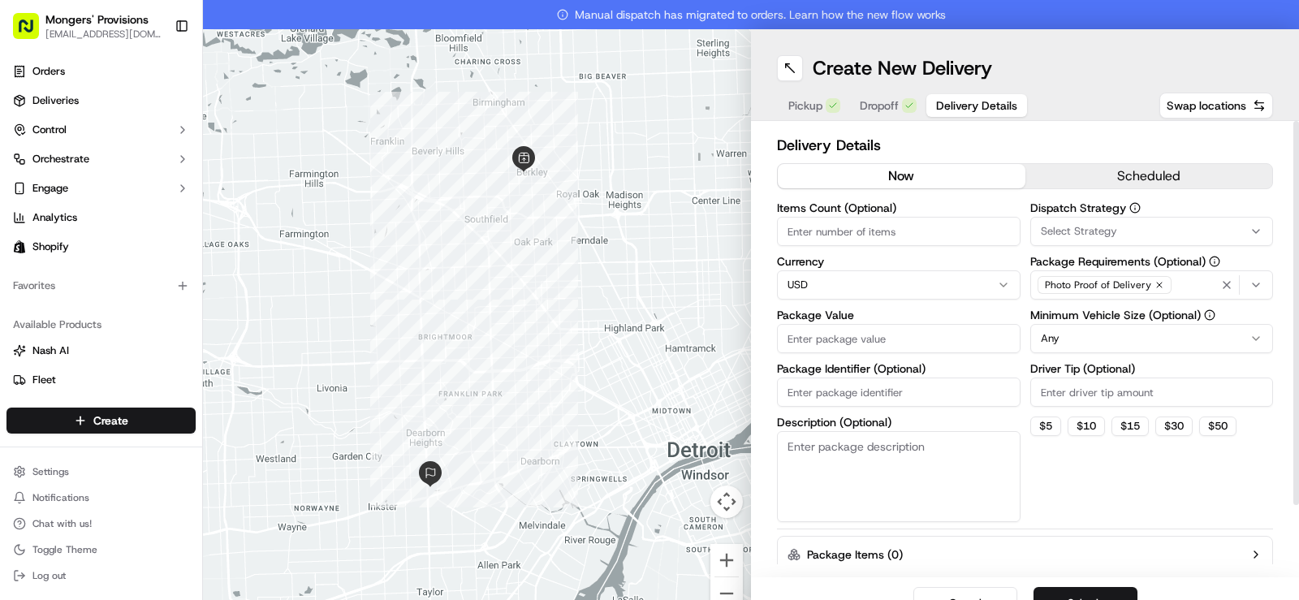
click at [874, 333] on input "Package Value" at bounding box center [899, 338] width 244 height 29
type input "100"
click at [1041, 431] on button "$ 5" at bounding box center [1045, 426] width 31 height 19
type input "5"
click at [1114, 339] on html "Mongers' Provisions [EMAIL_ADDRESS][DOMAIN_NAME] Toggle Sidebar Orders Deliveri…" at bounding box center [649, 300] width 1299 height 600
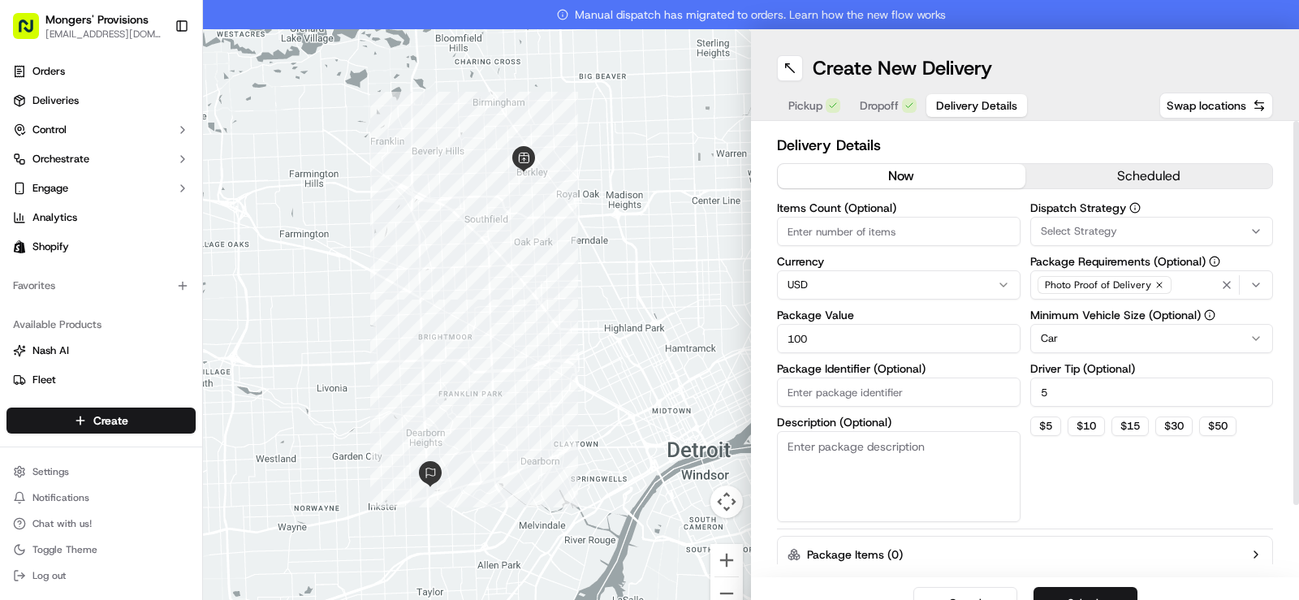
click at [1112, 485] on div "Dispatch Strategy Select Strategy Package Requirements (Optional) Photo Proof o…" at bounding box center [1152, 362] width 244 height 320
click at [1096, 597] on button "Submit" at bounding box center [1086, 603] width 104 height 32
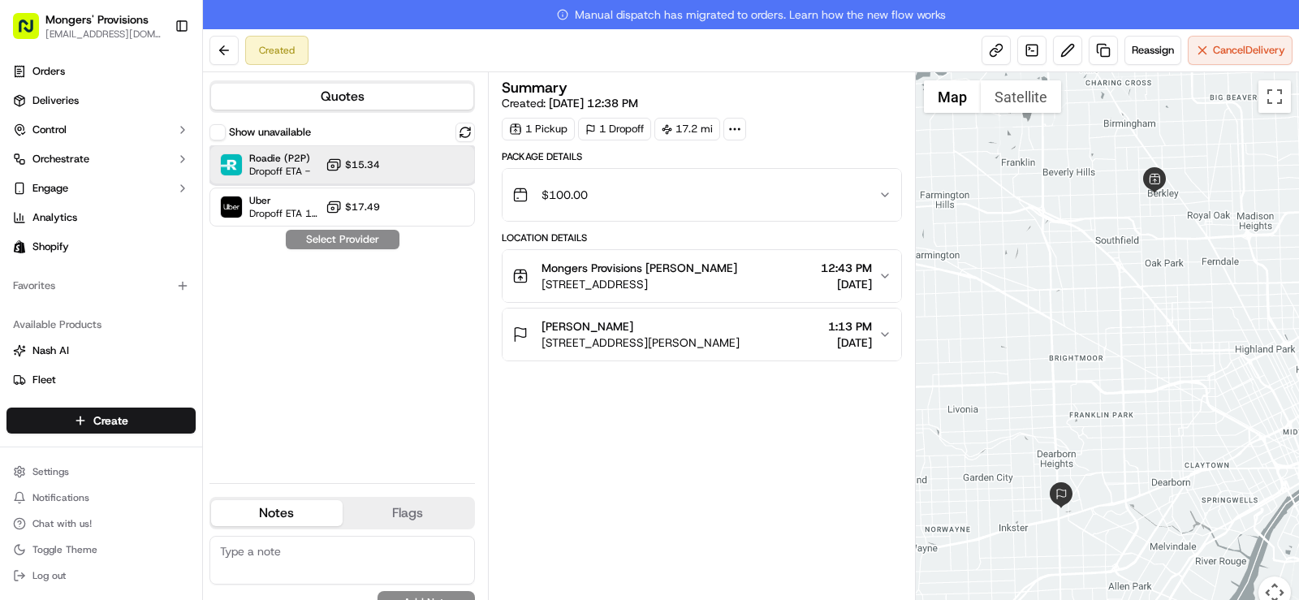
click at [430, 170] on div at bounding box center [425, 164] width 19 height 19
click at [359, 240] on button "Assign Provider" at bounding box center [342, 239] width 115 height 19
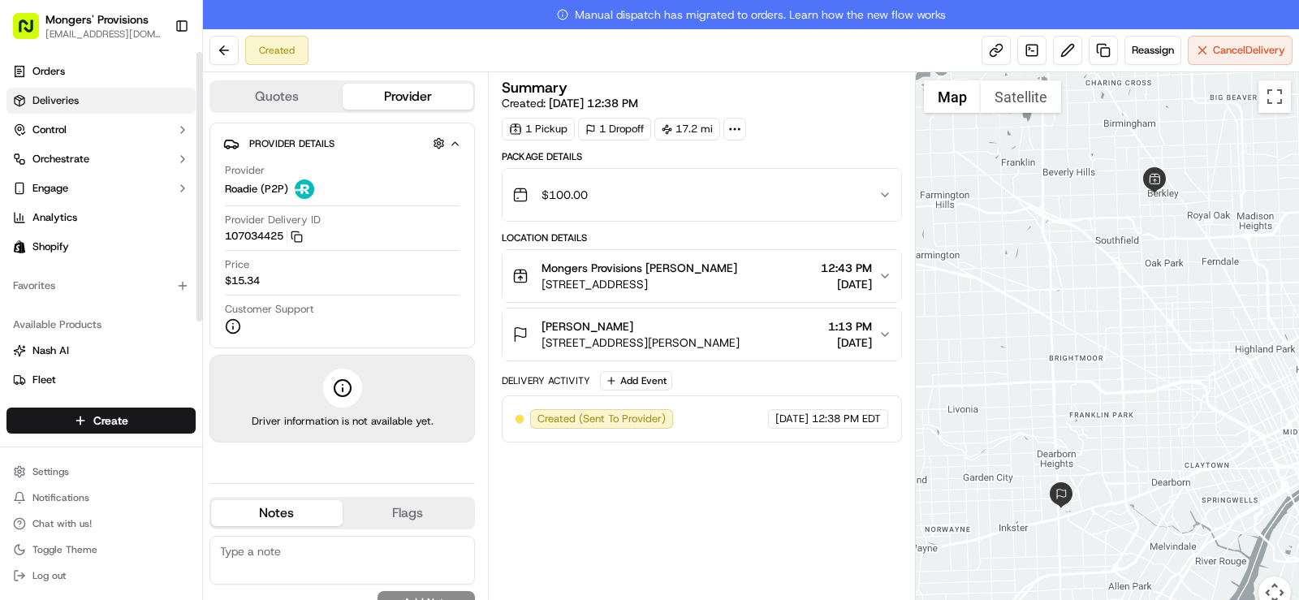
click at [80, 93] on link "Deliveries" at bounding box center [100, 101] width 189 height 26
